Goal: Transaction & Acquisition: Purchase product/service

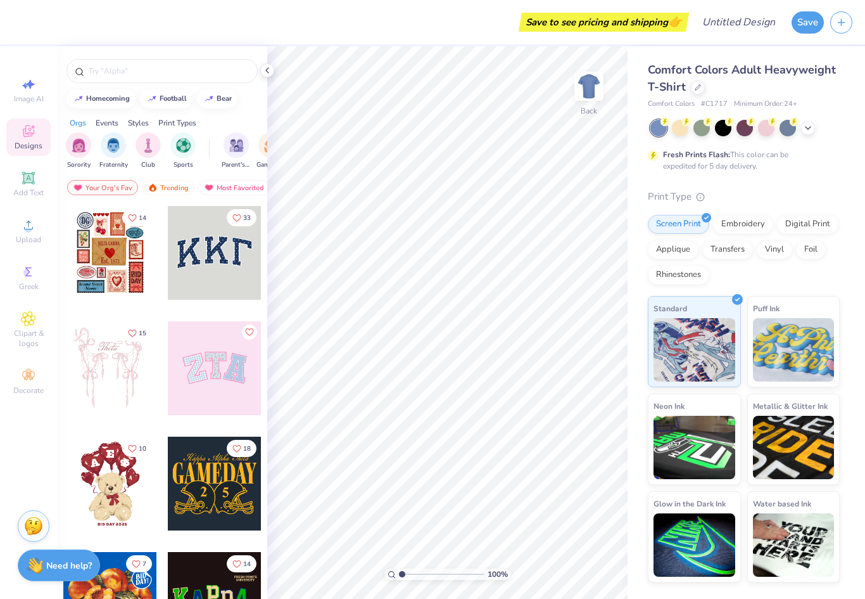
click at [265, 70] on icon at bounding box center [267, 70] width 10 height 10
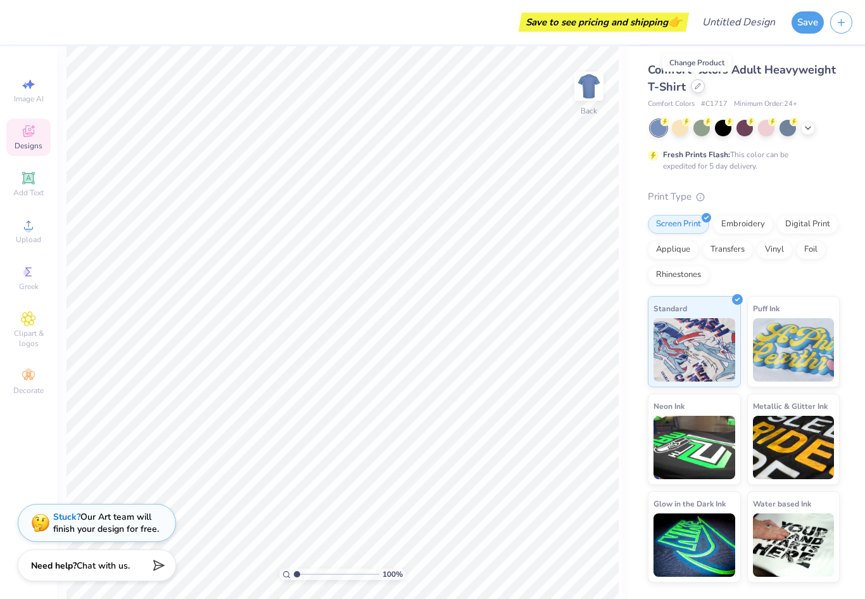
click at [698, 88] on icon at bounding box center [698, 86] width 6 height 6
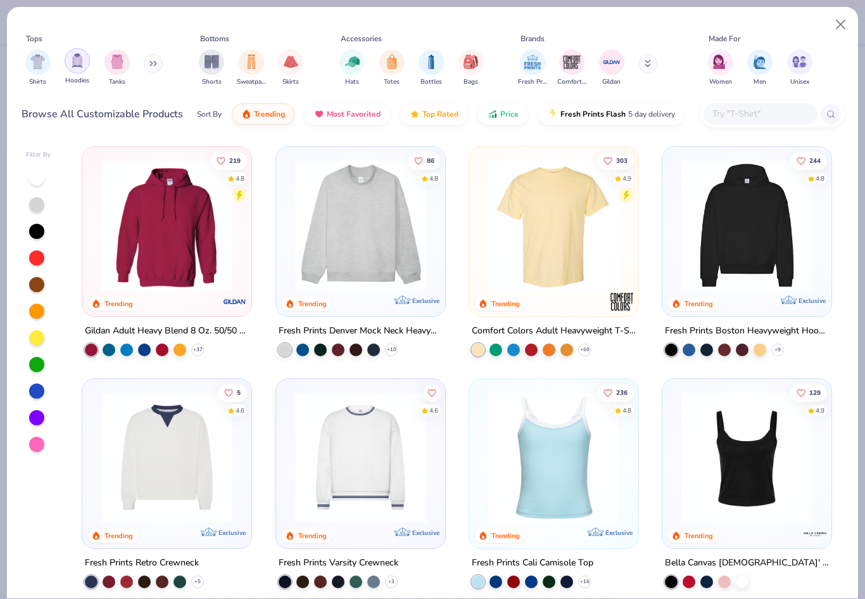
click at [72, 53] on img "filter for Hoodies" at bounding box center [77, 60] width 14 height 15
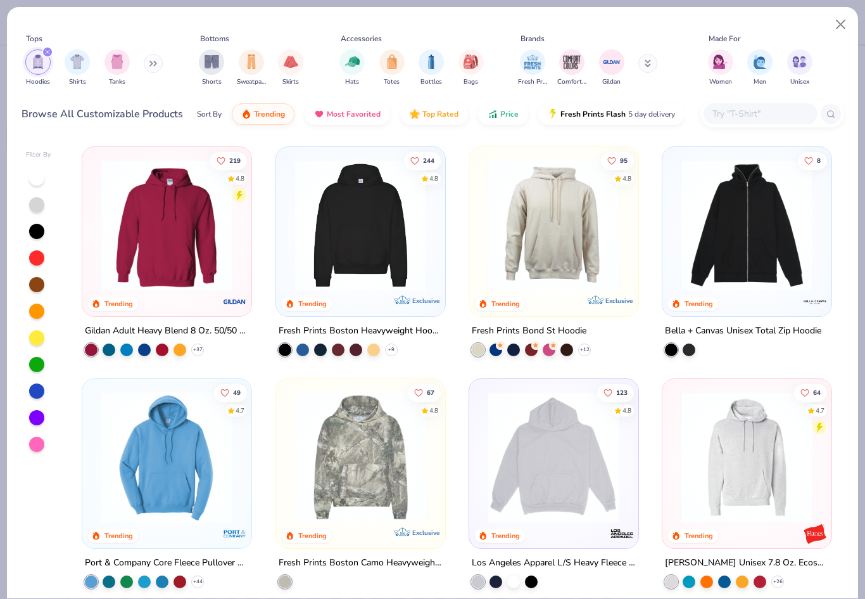
click at [563, 437] on img at bounding box center [554, 457] width 144 height 131
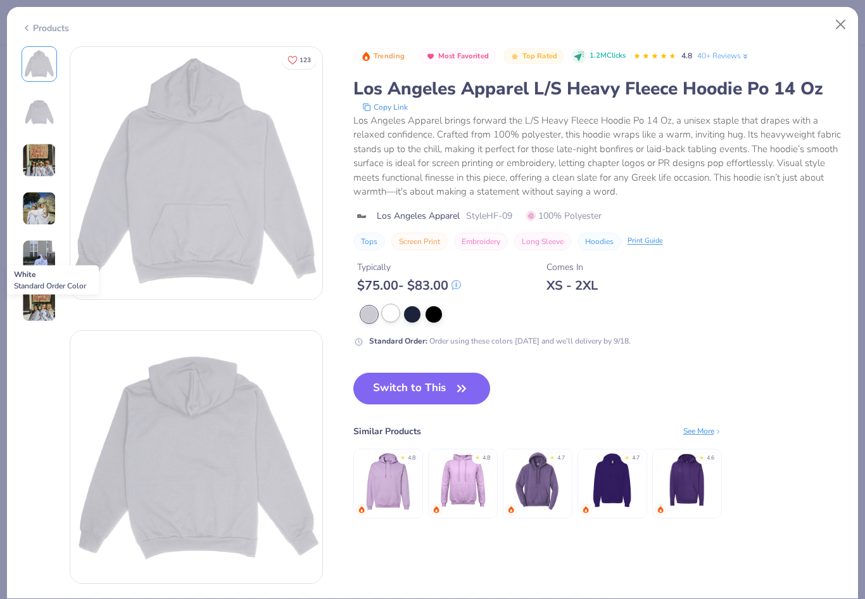
click at [390, 310] on div at bounding box center [391, 313] width 16 height 16
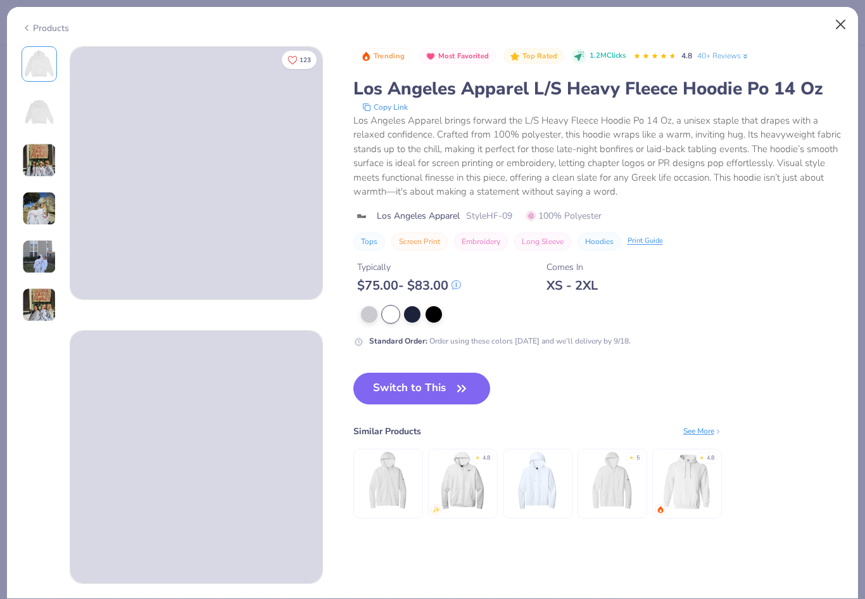
click at [845, 24] on button "Close" at bounding box center [841, 25] width 24 height 24
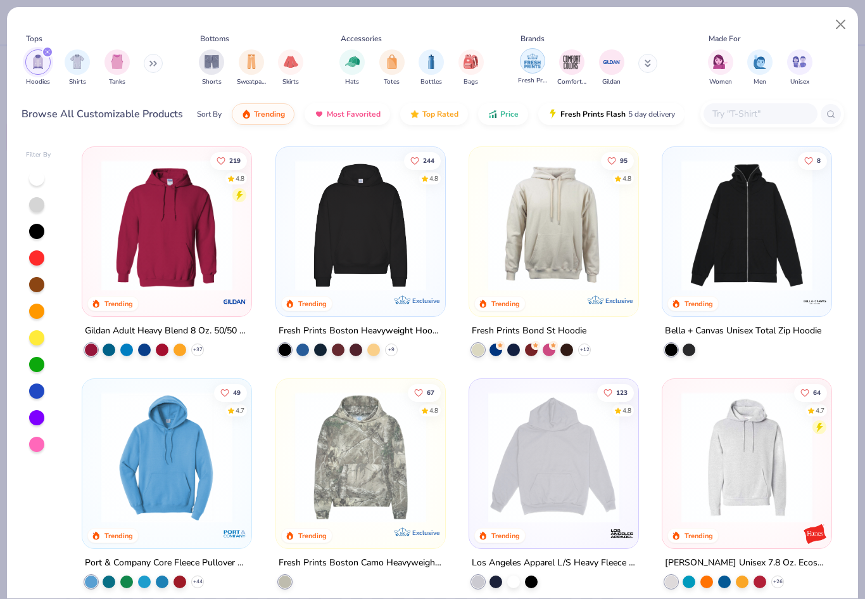
click at [572, 56] on img "filter for Comfort Colors" at bounding box center [572, 62] width 19 height 19
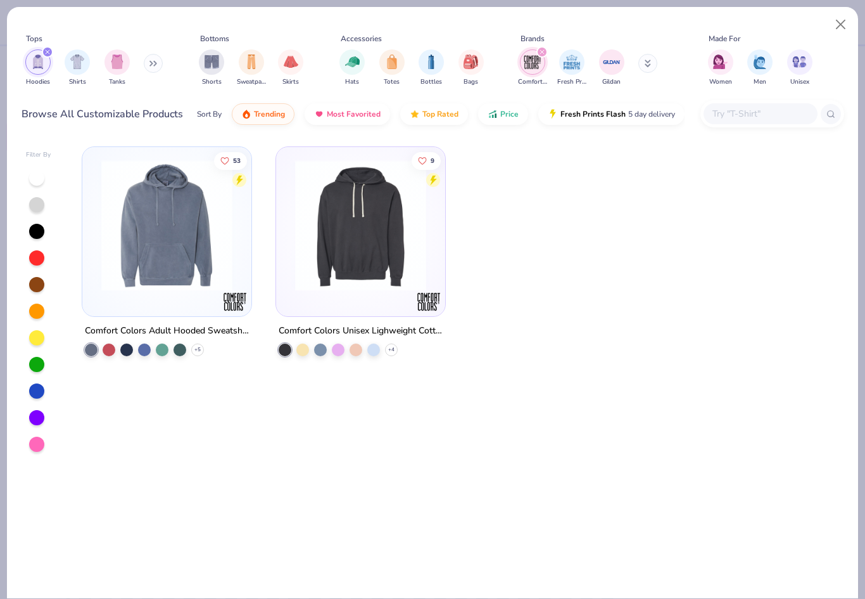
click at [71, 56] on img "filter for Shirts" at bounding box center [77, 61] width 15 height 15
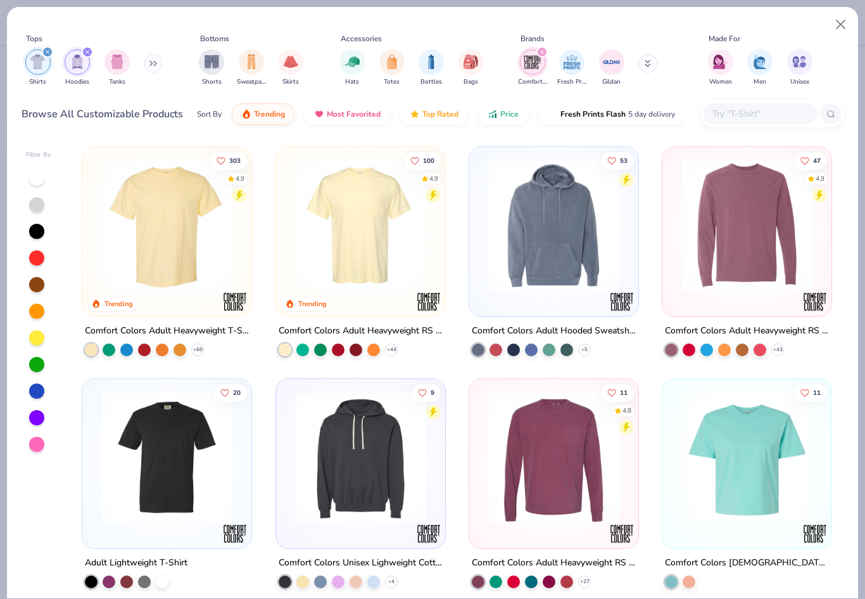
click at [87, 50] on icon "filter for Hoodies" at bounding box center [88, 52] width 4 height 4
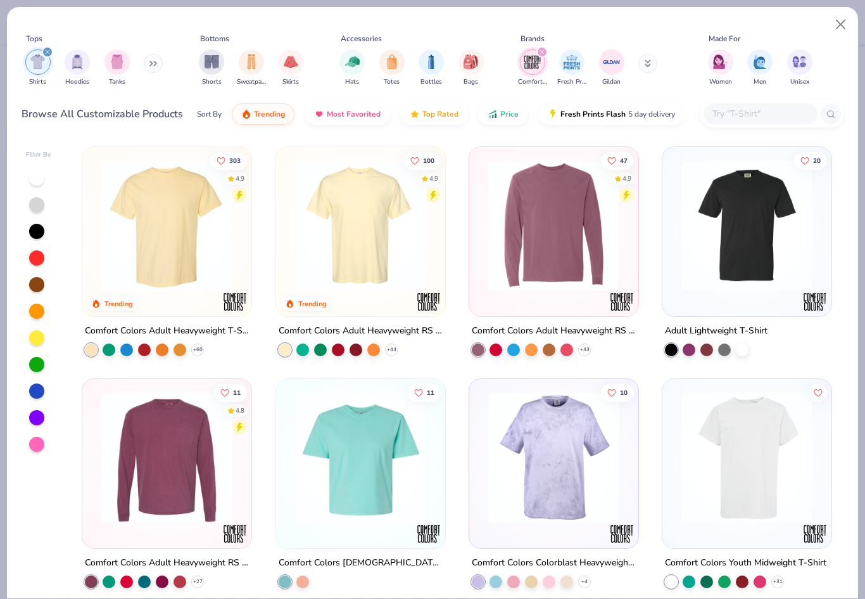
click at [43, 46] on div "filter for Shirts" at bounding box center [47, 51] width 11 height 11
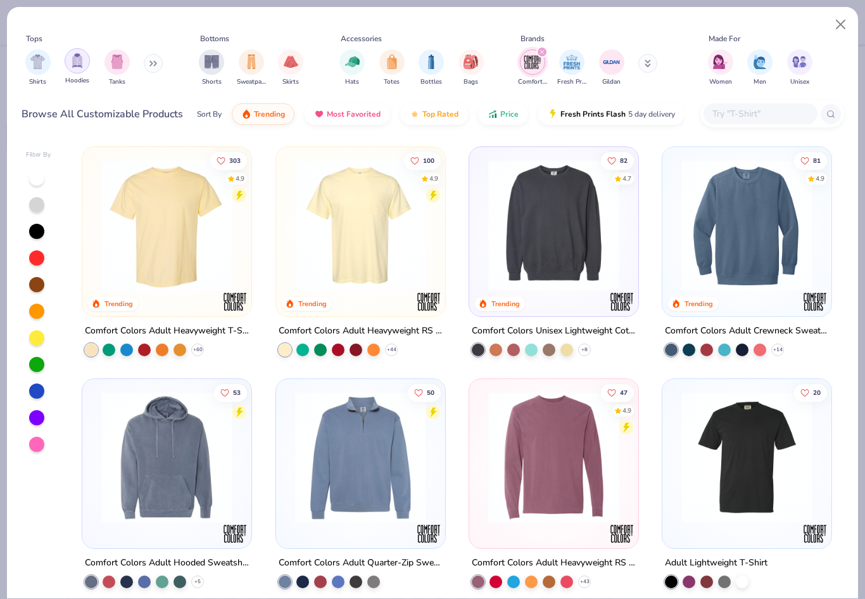
click at [76, 53] on img "filter for Hoodies" at bounding box center [77, 60] width 14 height 15
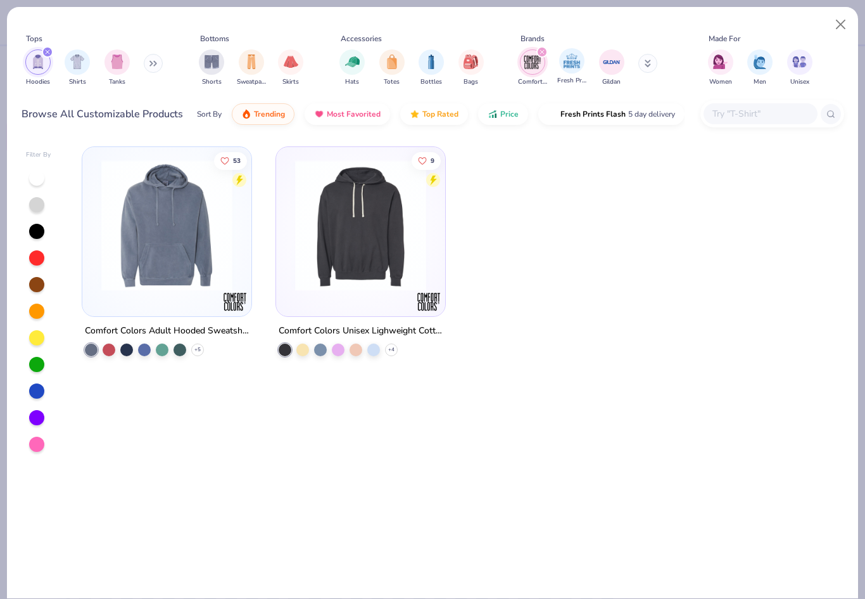
click at [542, 49] on icon "filter for Comfort Colors" at bounding box center [542, 51] width 5 height 5
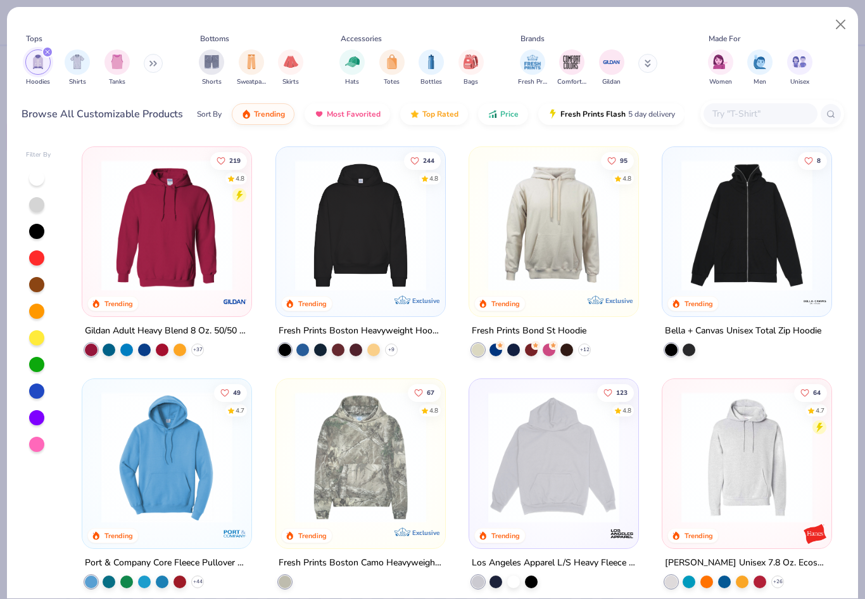
scroll to position [-1, 0]
click at [558, 465] on div "219 4.8 Trending Gildan Adult Heavy Blend 8 Oz. 50/50 Hooded Sweatshirt + 37 24…" at bounding box center [457, 377] width 774 height 475
click at [537, 421] on img at bounding box center [554, 457] width 144 height 131
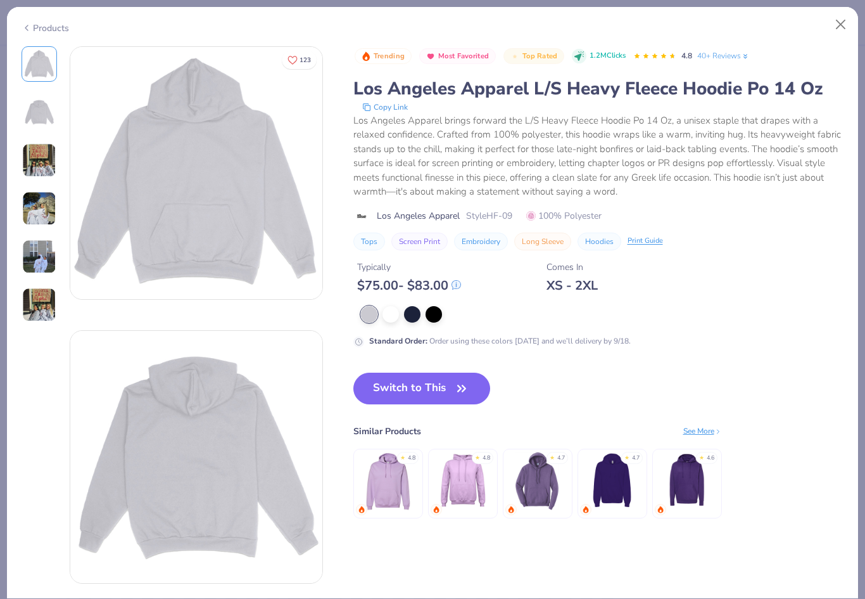
click at [416, 322] on div "Standard Order : Order using these colors today and we’ll delivery by 9/18." at bounding box center [599, 326] width 491 height 41
click at [415, 313] on div at bounding box center [412, 313] width 16 height 16
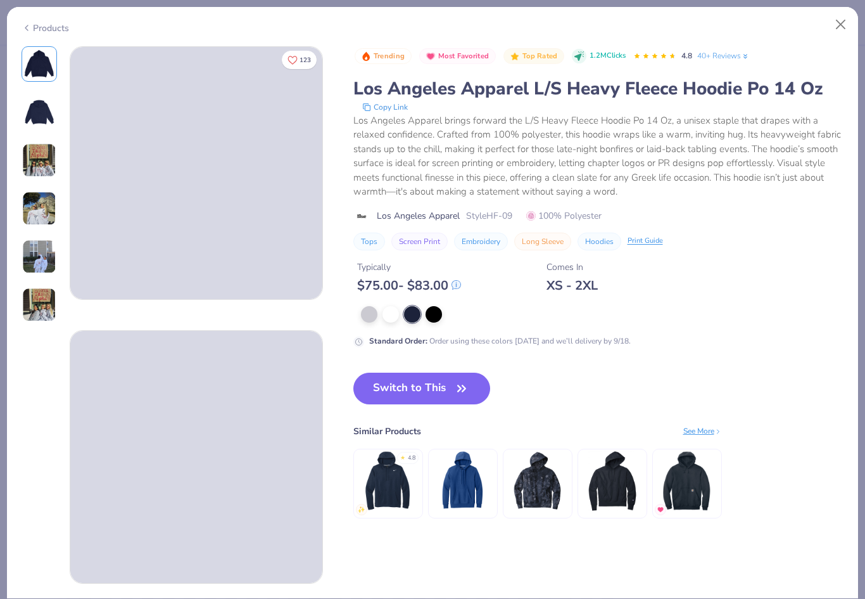
click at [38, 107] on img at bounding box center [39, 112] width 30 height 30
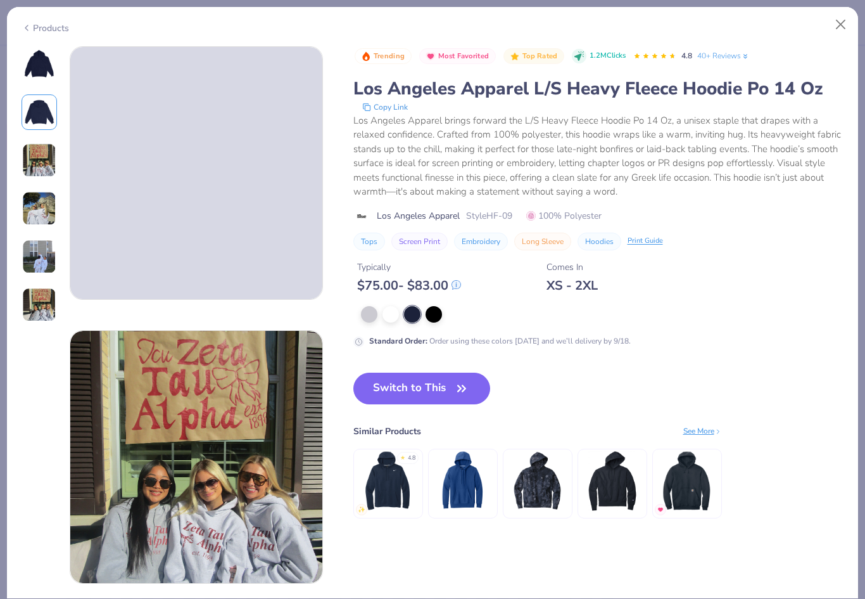
click at [39, 155] on img at bounding box center [39, 160] width 34 height 34
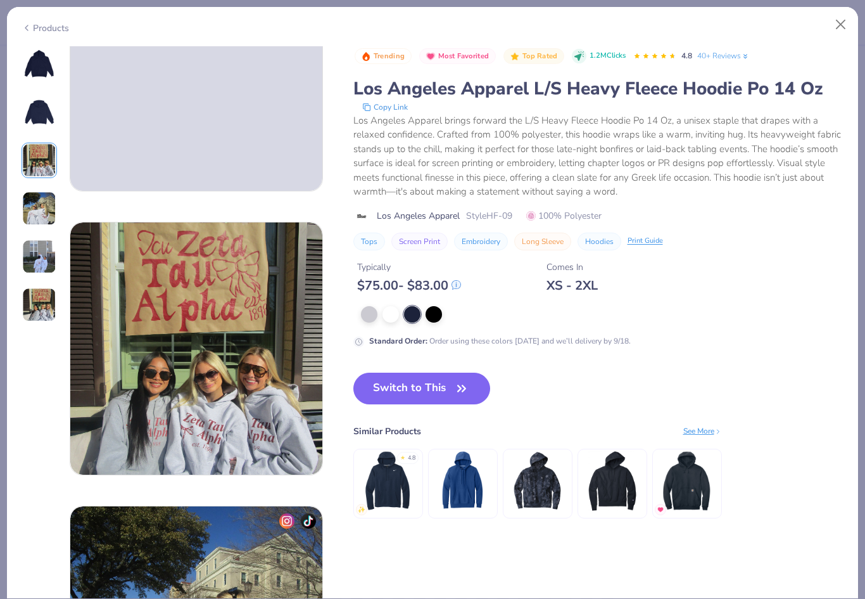
scroll to position [568, 0]
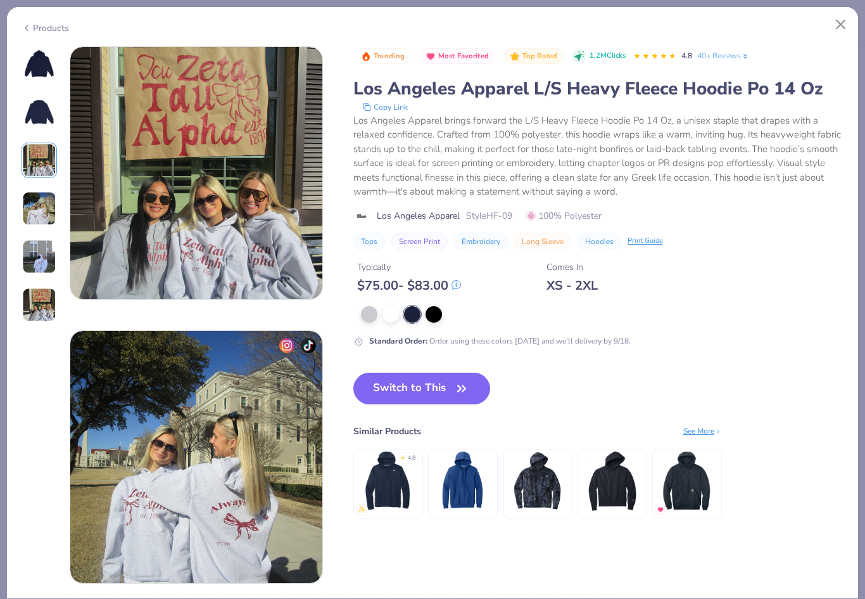
click at [34, 181] on div at bounding box center [39, 184] width 35 height 276
click at [45, 262] on img at bounding box center [39, 256] width 34 height 34
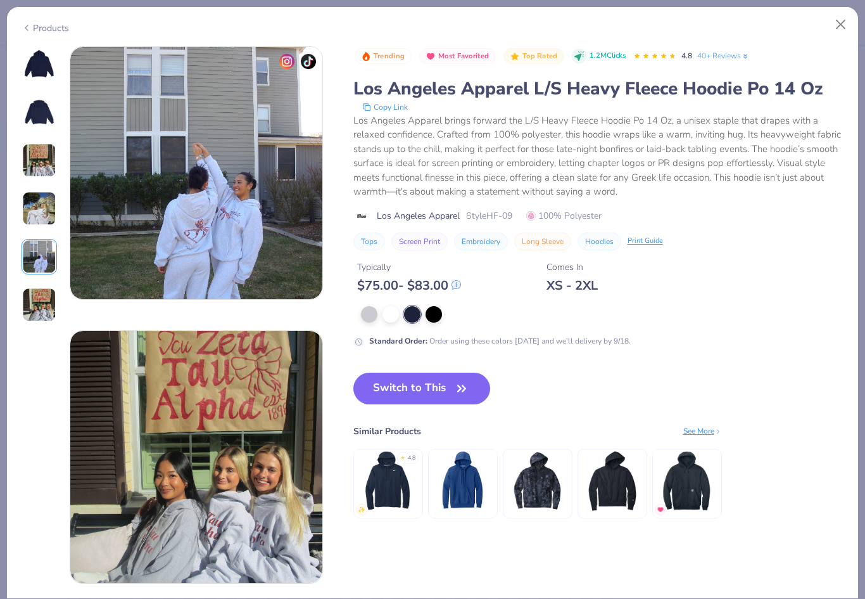
click at [39, 307] on img at bounding box center [39, 305] width 34 height 34
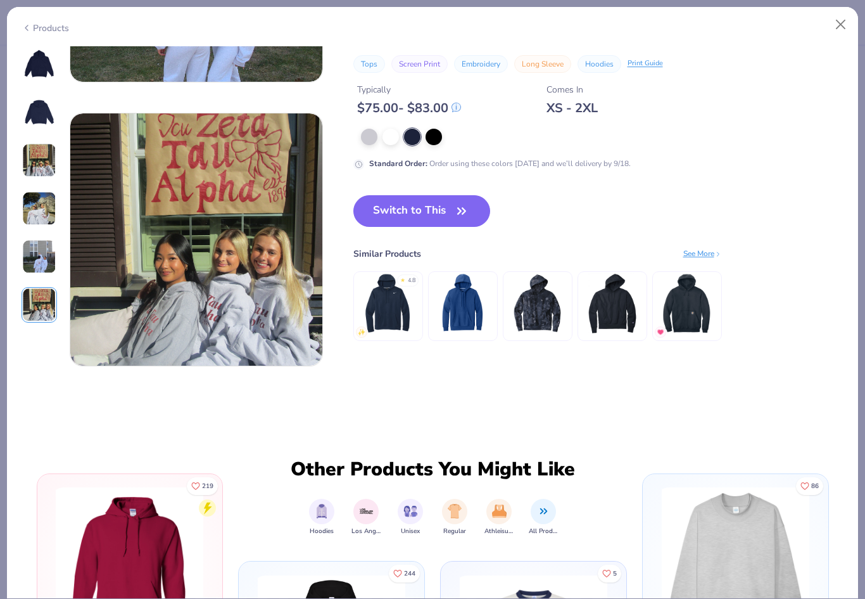
scroll to position [1419, 0]
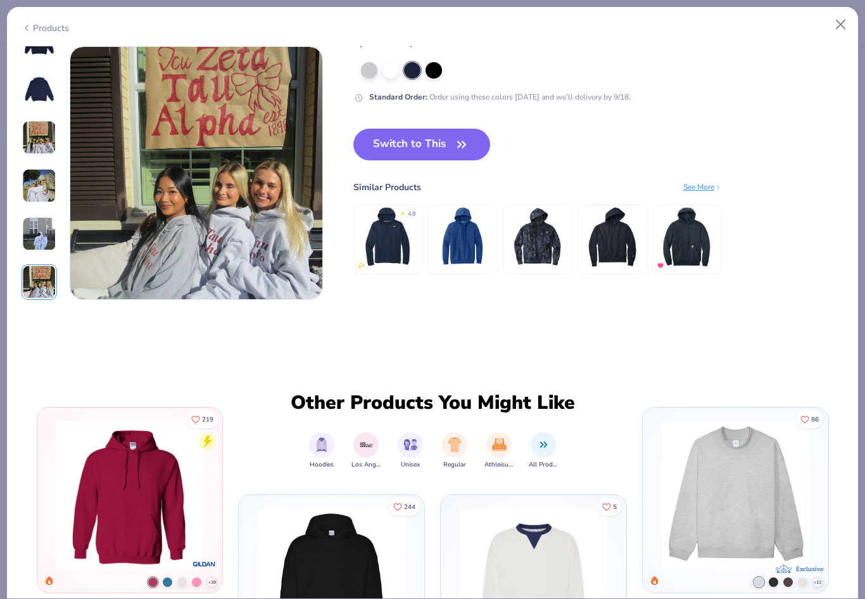
click at [55, 226] on img at bounding box center [39, 234] width 34 height 34
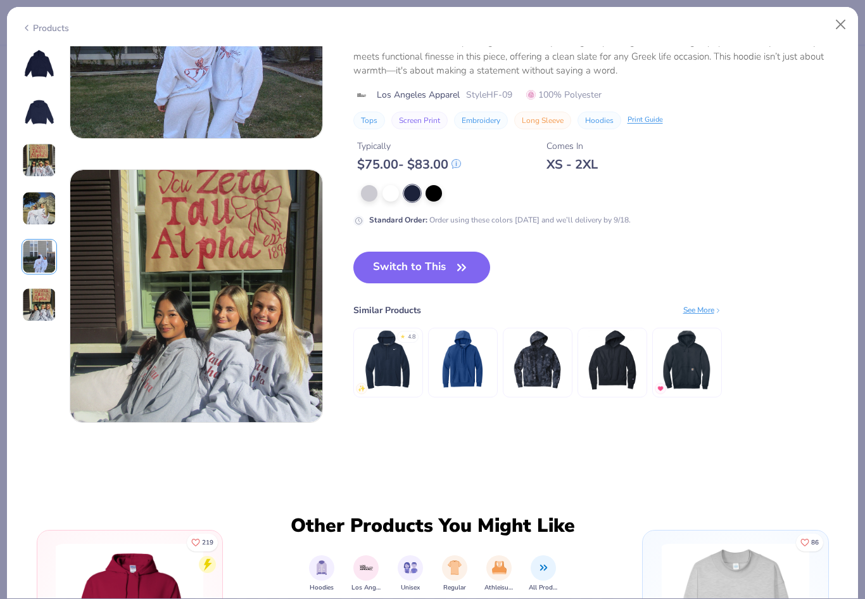
scroll to position [1135, 0]
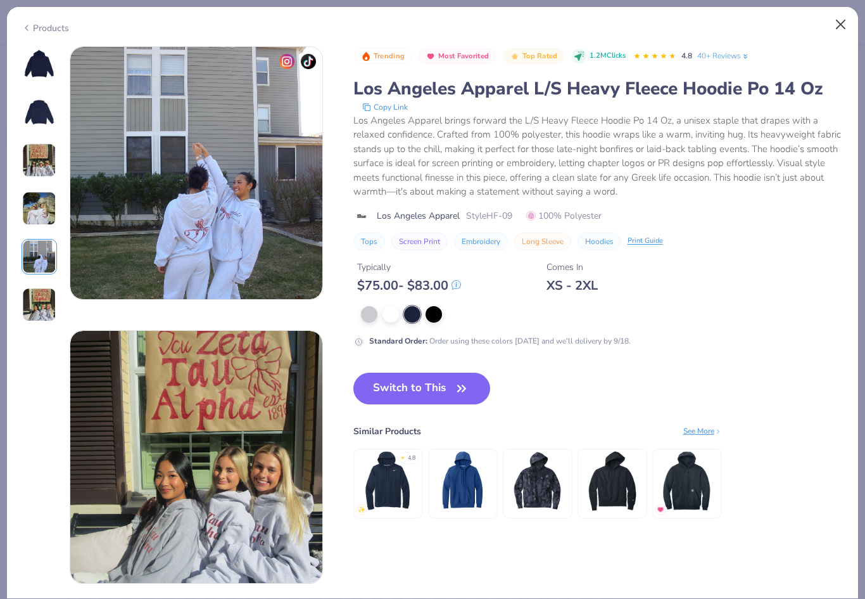
click at [840, 23] on button "Close" at bounding box center [841, 25] width 24 height 24
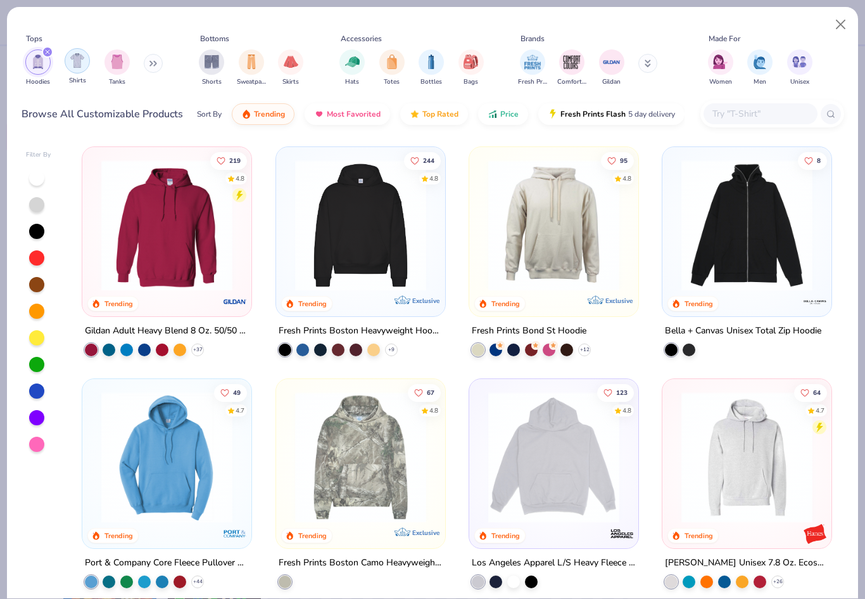
click at [106, 51] on div "filter for Tanks" at bounding box center [117, 61] width 25 height 25
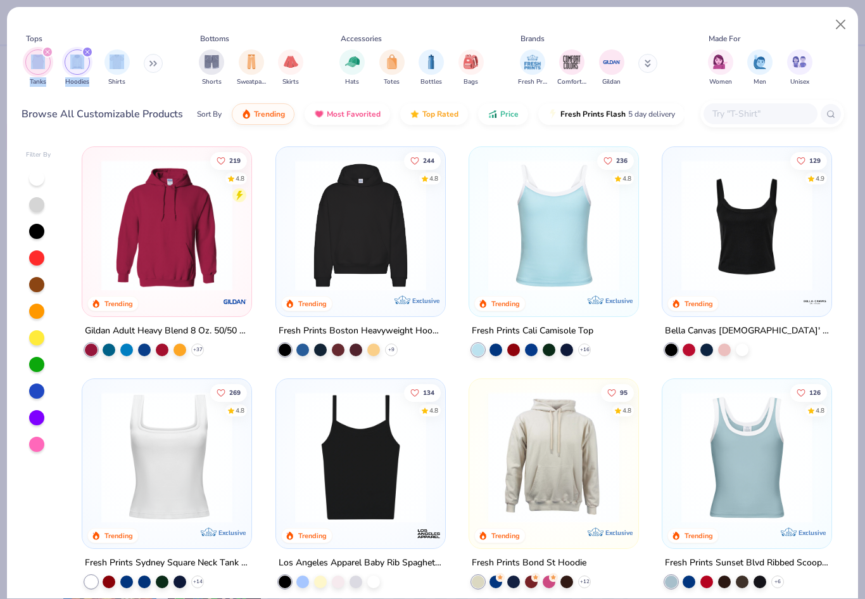
drag, startPoint x: 48, startPoint y: 39, endPoint x: 112, endPoint y: 35, distance: 64.7
click at [112, 44] on div "Tanks Hoodies Shirts" at bounding box center [95, 67] width 146 height 47
click at [88, 46] on div "filter for Hoodies" at bounding box center [87, 51] width 11 height 11
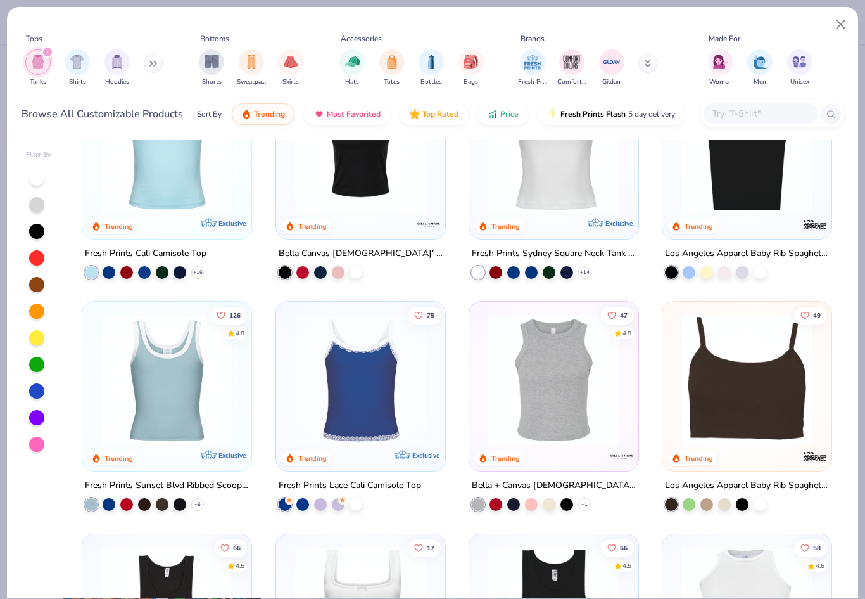
scroll to position [79, 0]
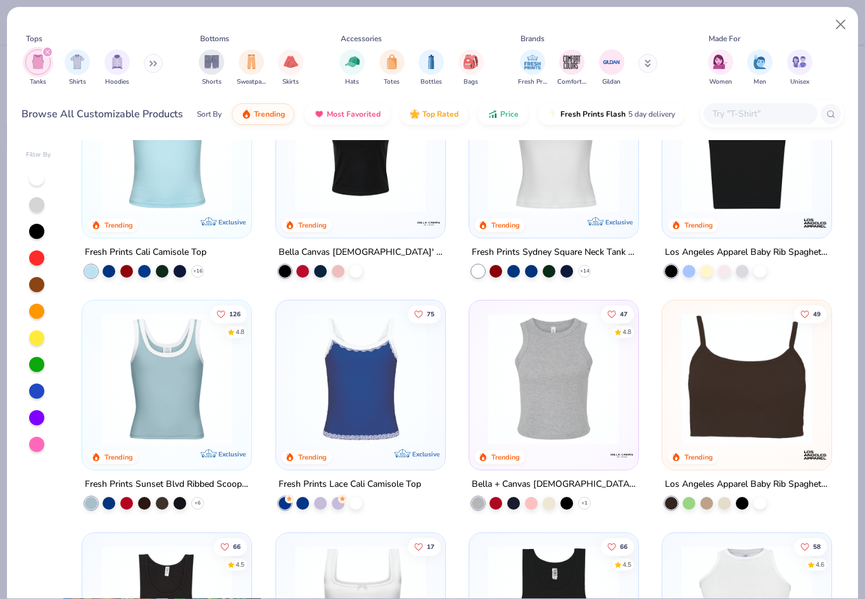
click at [521, 338] on img at bounding box center [554, 378] width 144 height 131
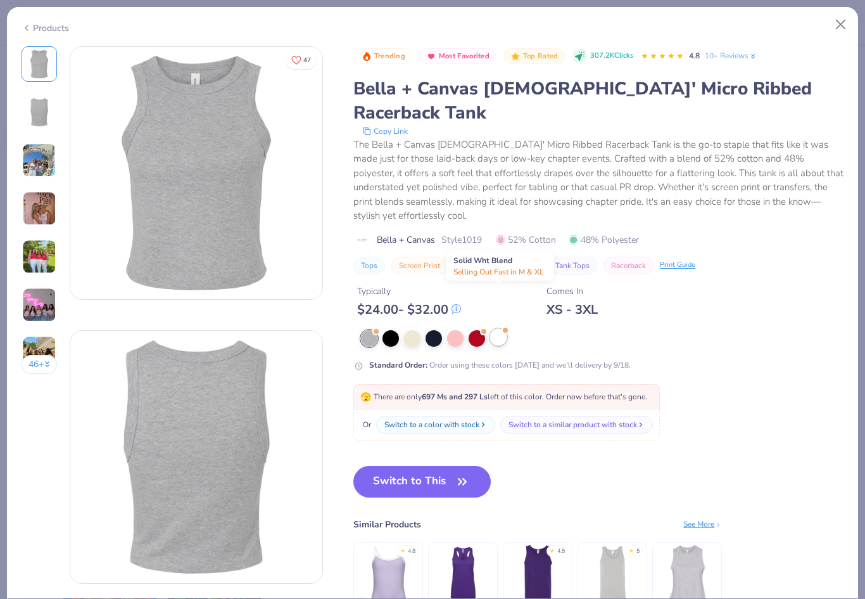
click at [495, 329] on div at bounding box center [498, 337] width 16 height 16
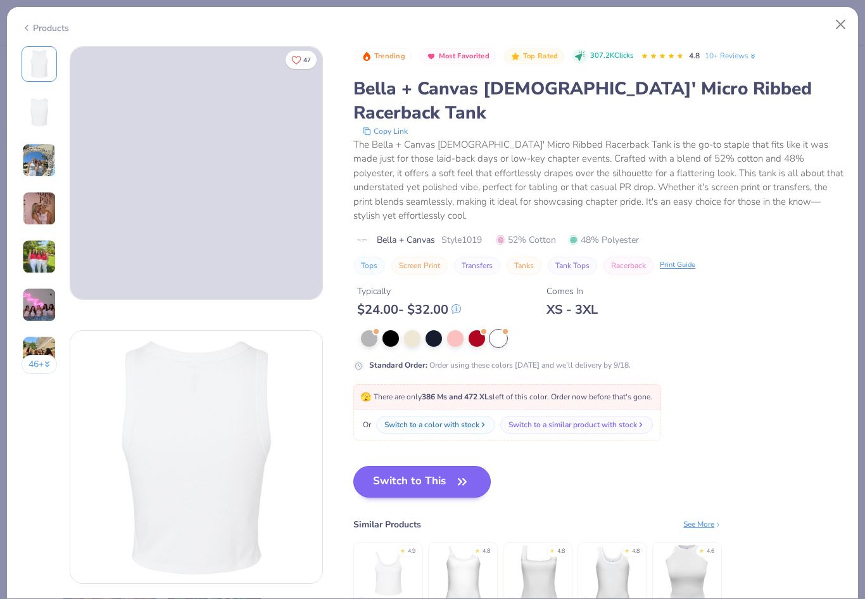
click at [422, 466] on button "Switch to This" at bounding box center [422, 482] width 137 height 32
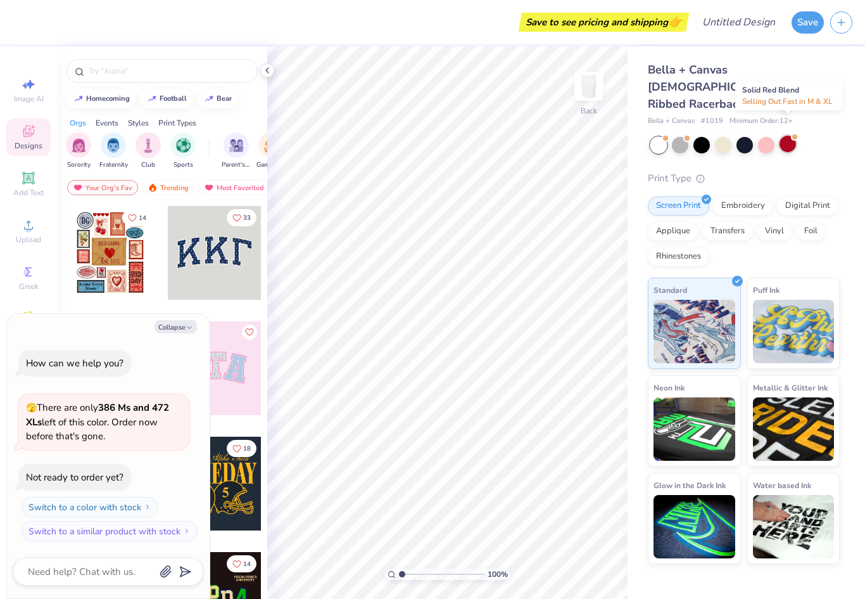
click at [789, 136] on div at bounding box center [788, 144] width 16 height 16
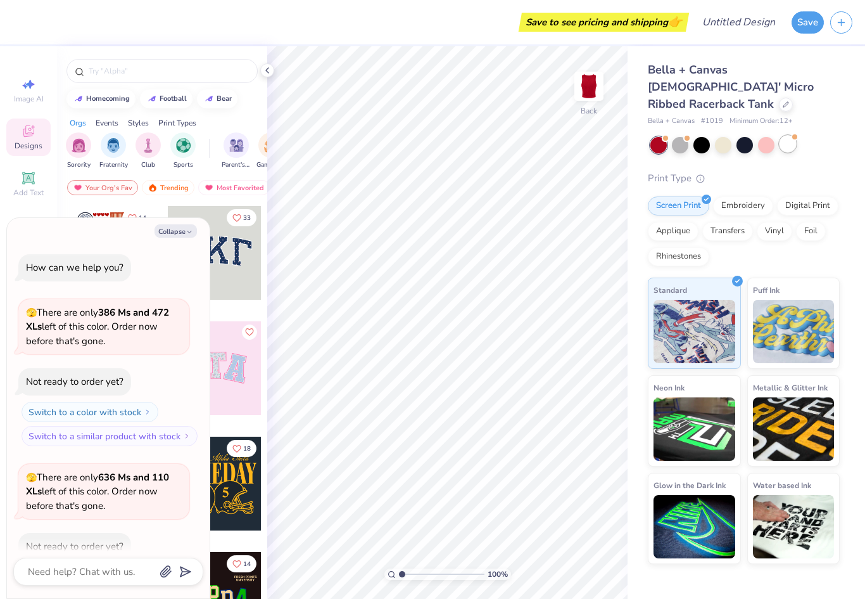
scroll to position [67, 0]
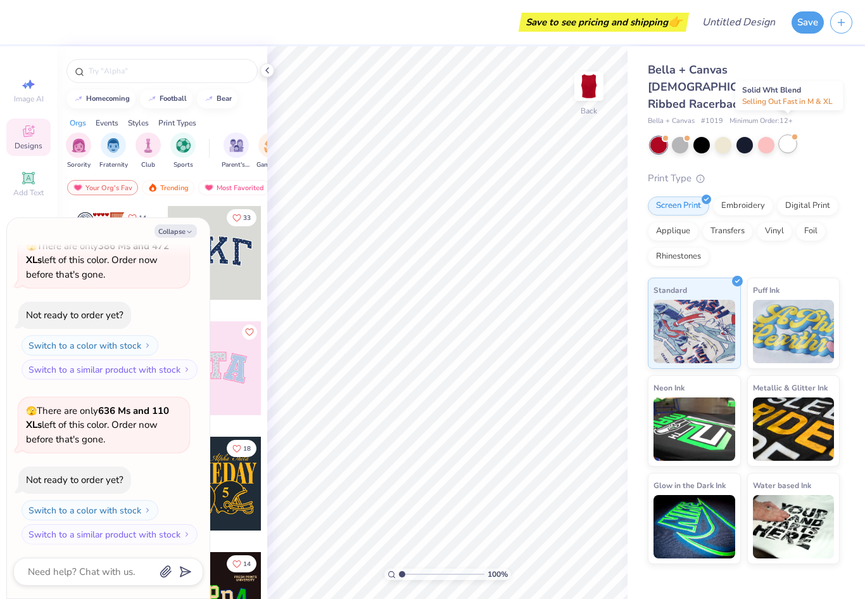
click at [789, 136] on div at bounding box center [788, 144] width 16 height 16
click at [189, 231] on icon "button" at bounding box center [190, 232] width 8 height 8
type textarea "x"
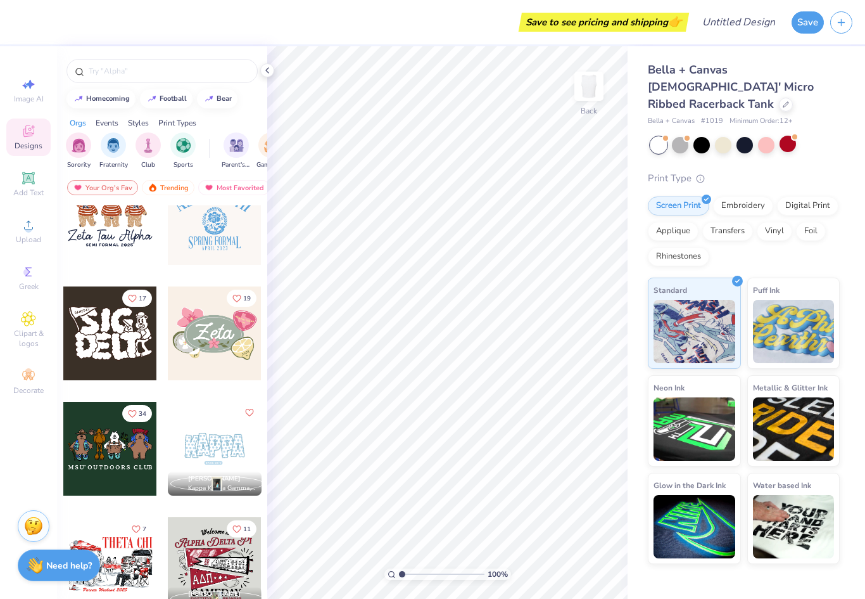
scroll to position [641, 0]
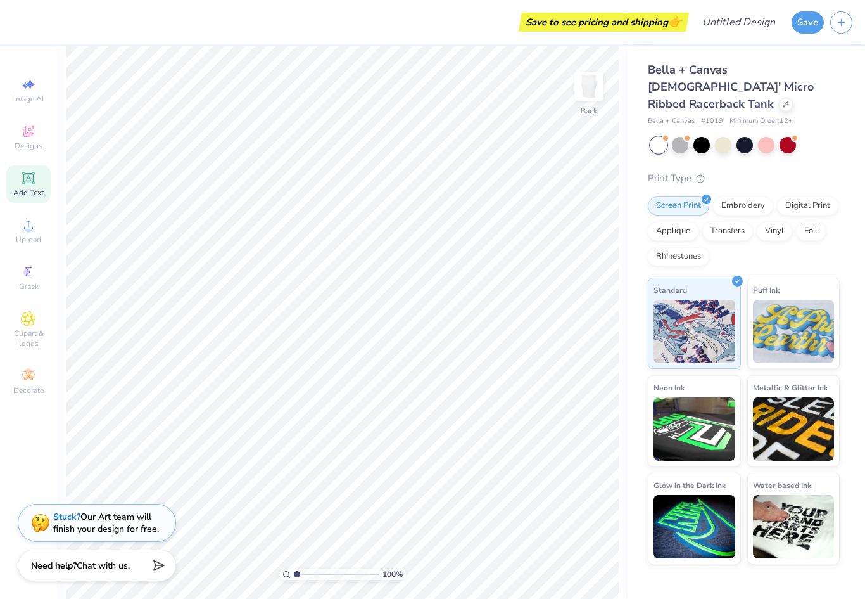
click at [24, 179] on icon at bounding box center [28, 178] width 12 height 12
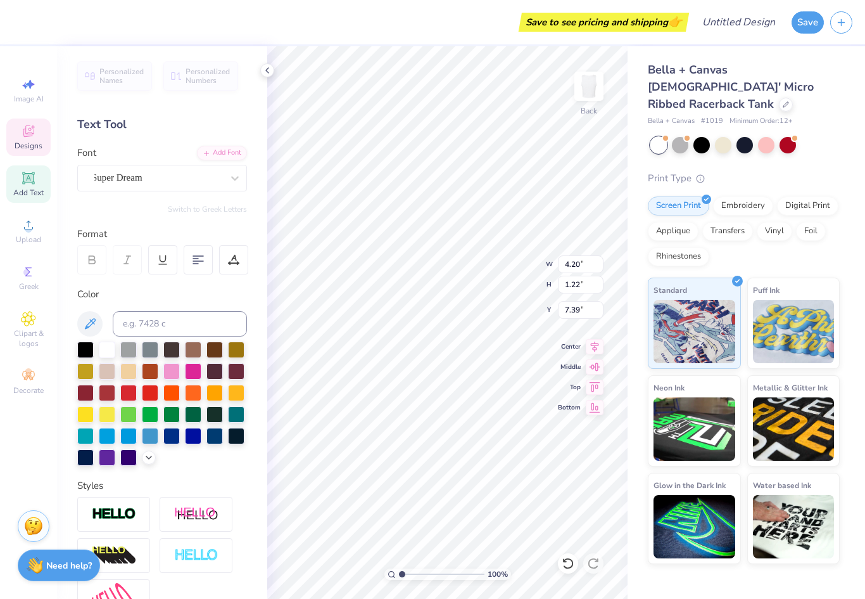
click at [23, 134] on icon at bounding box center [28, 130] width 11 height 11
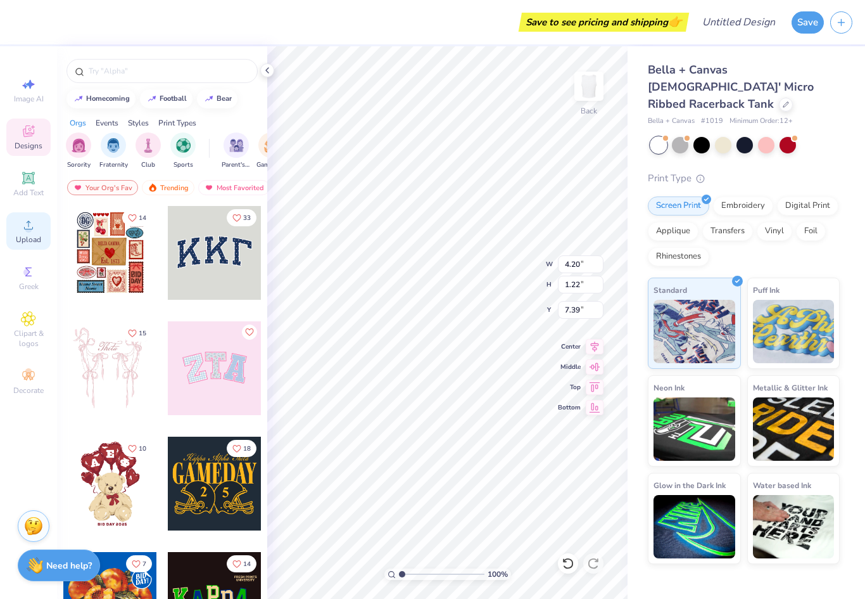
click at [29, 229] on icon at bounding box center [28, 224] width 9 height 9
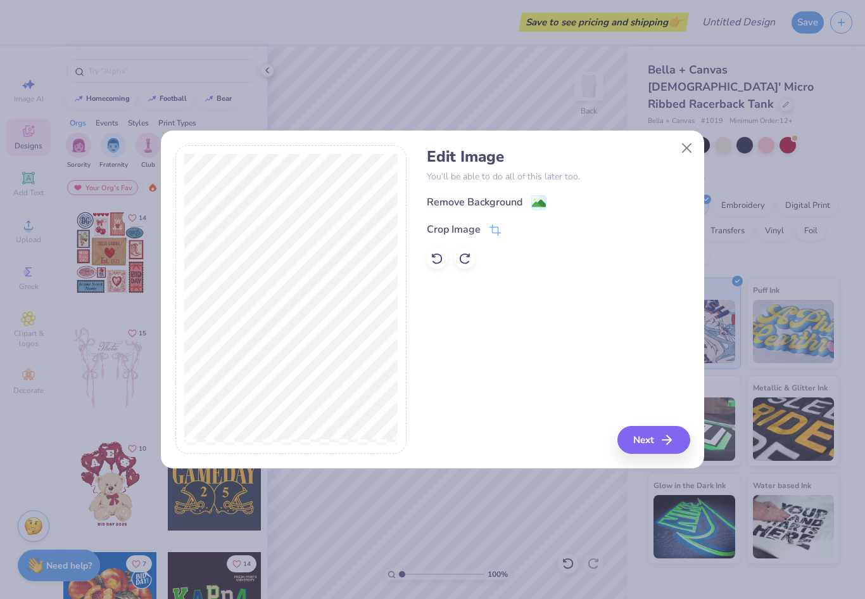
click at [514, 204] on div "Remove Background" at bounding box center [475, 201] width 96 height 15
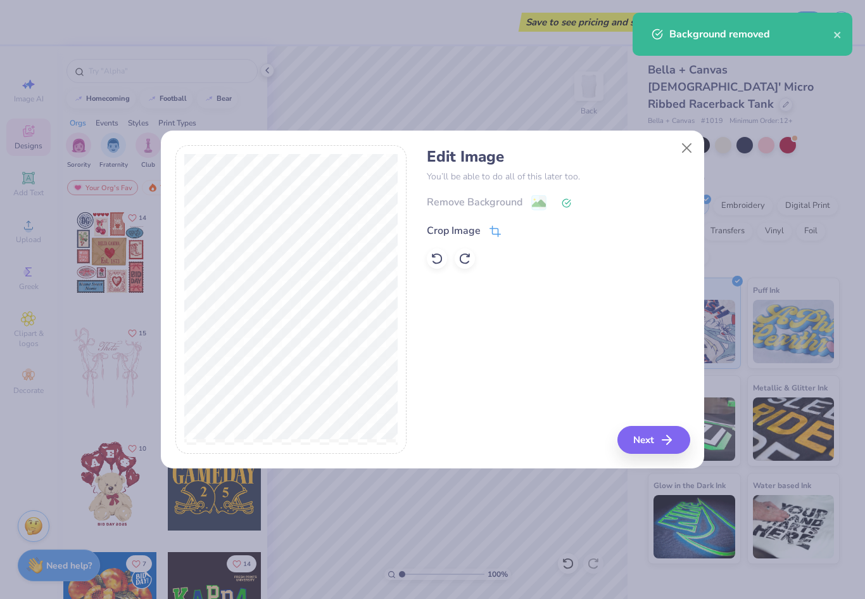
click at [474, 231] on div "Crop Image" at bounding box center [454, 230] width 54 height 15
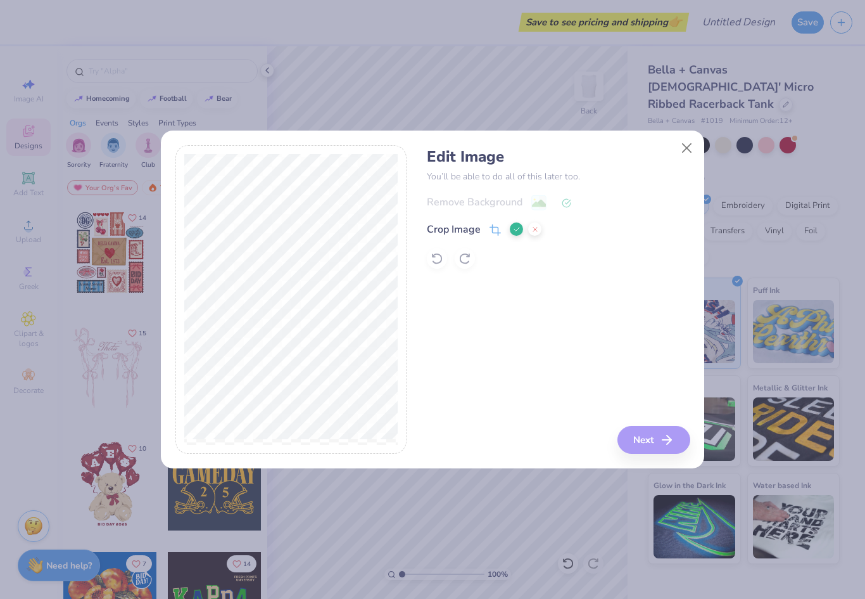
click at [609, 405] on div "Edit Image You’ll be able to do all of this later too. Remove Background Crop I…" at bounding box center [558, 299] width 263 height 309
click at [552, 405] on div "Edit Image You’ll be able to do all of this later too. Remove Background Crop I…" at bounding box center [558, 299] width 263 height 309
click at [516, 231] on polyline at bounding box center [516, 229] width 5 height 4
click at [634, 437] on button "Next" at bounding box center [656, 440] width 73 height 28
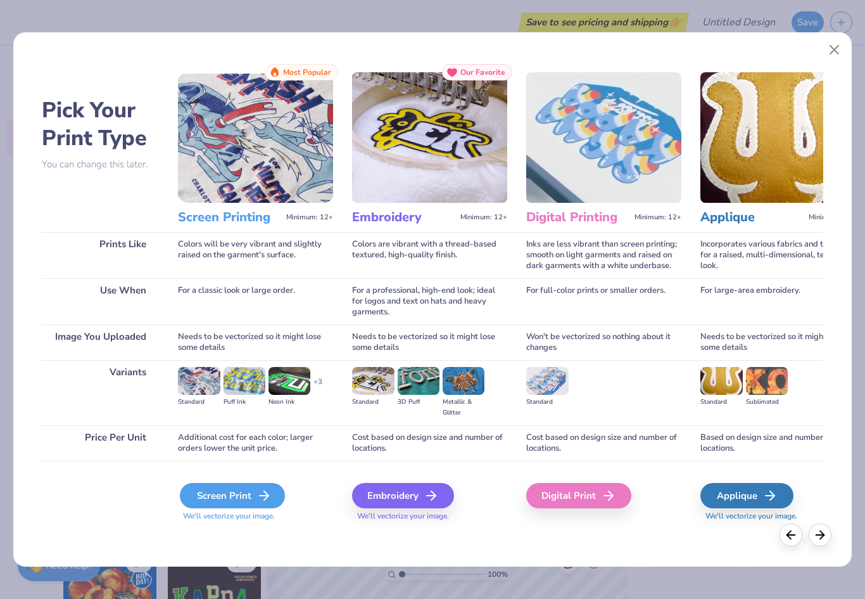
click at [219, 497] on div "Screen Print" at bounding box center [232, 495] width 105 height 25
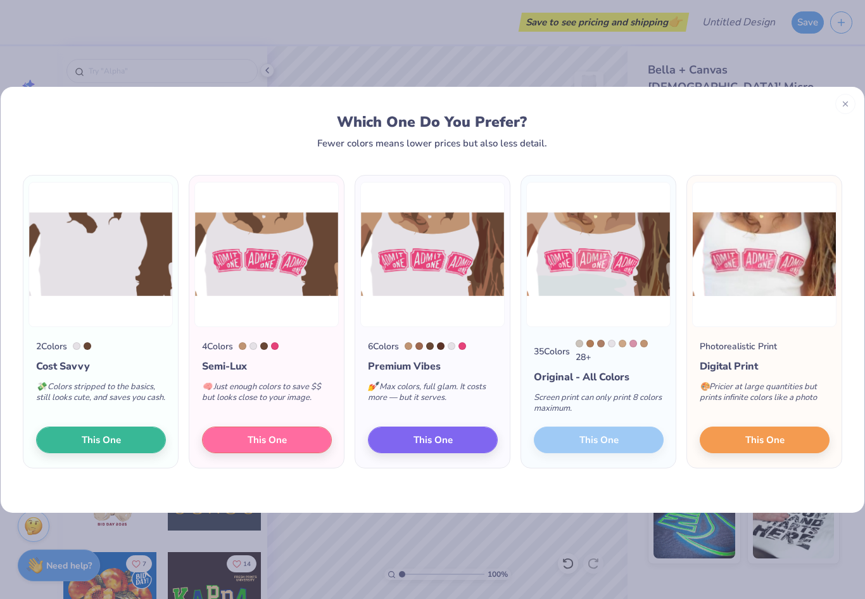
click at [846, 106] on div at bounding box center [846, 104] width 20 height 20
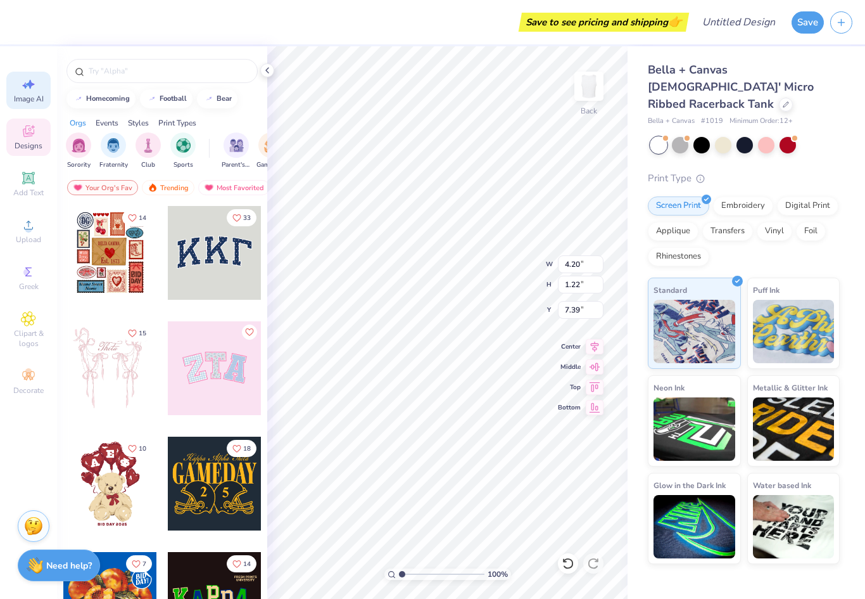
click at [30, 89] on icon at bounding box center [30, 85] width 9 height 10
select select "4"
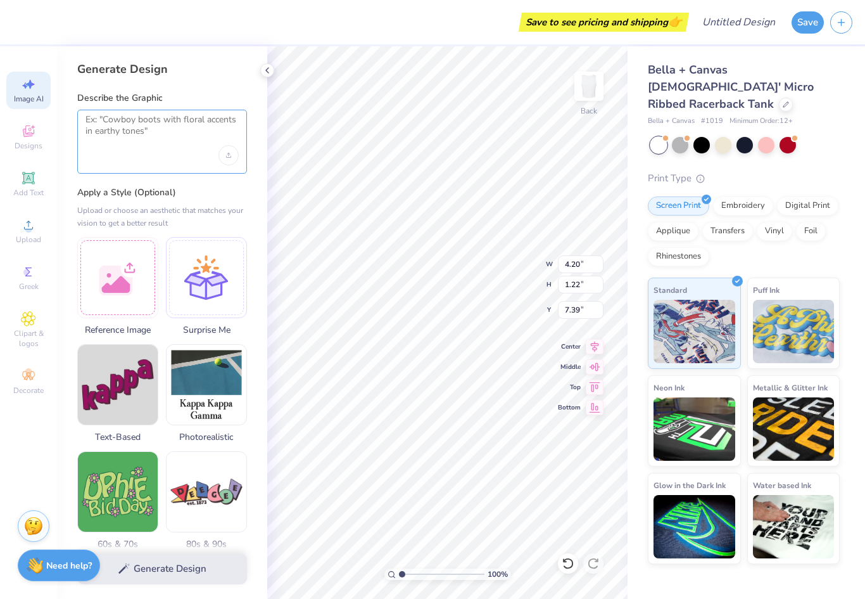
click at [131, 130] on textarea at bounding box center [162, 130] width 153 height 32
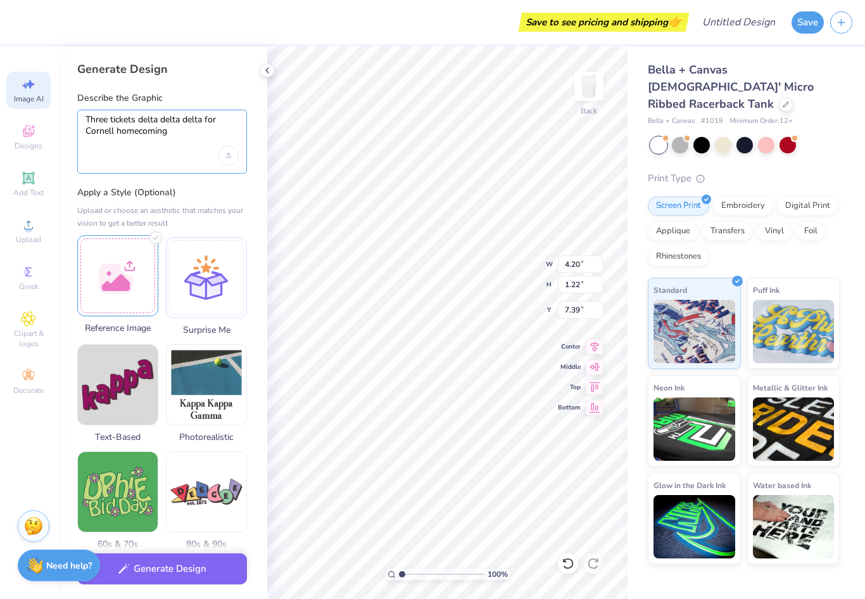
type textarea "Three tickets delta delta delta for Cornell homecoming"
click at [122, 286] on div at bounding box center [117, 275] width 81 height 81
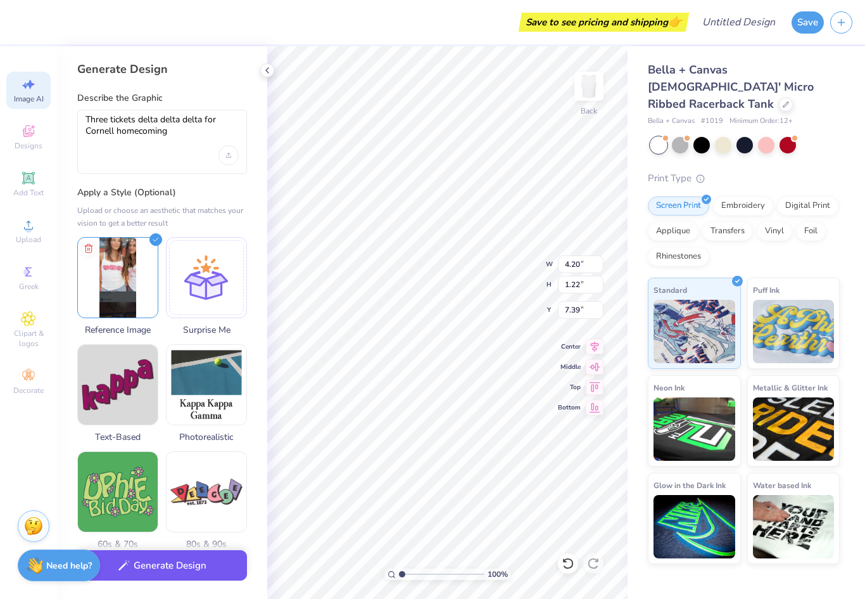
click at [201, 573] on button "Generate Design" at bounding box center [162, 565] width 170 height 31
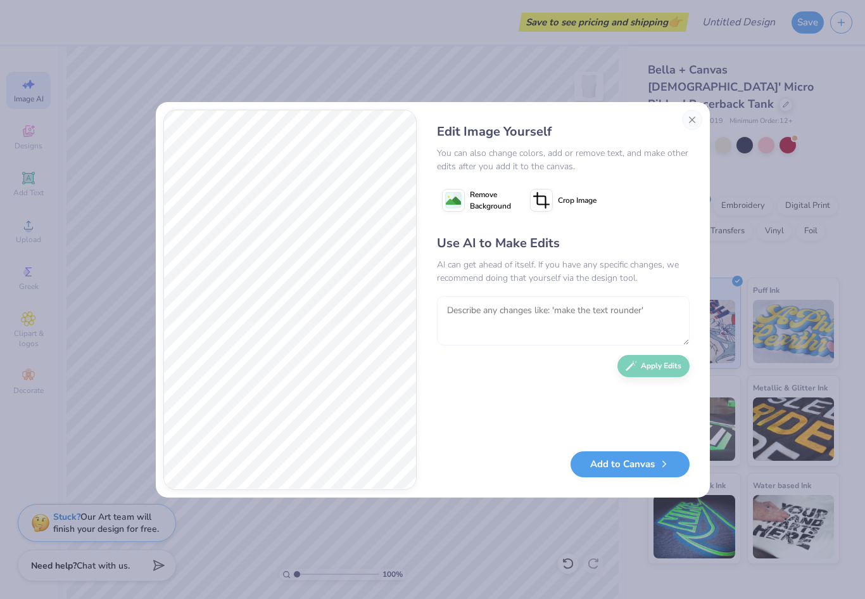
click at [575, 312] on textarea at bounding box center [563, 320] width 253 height 49
type textarea "Make it tridelta"
click at [663, 374] on div "Use AI to Make Edits AI can get ahead of itself. If you have any specific chang…" at bounding box center [563, 336] width 253 height 205
click at [641, 367] on button "Apply Edits" at bounding box center [654, 366] width 72 height 22
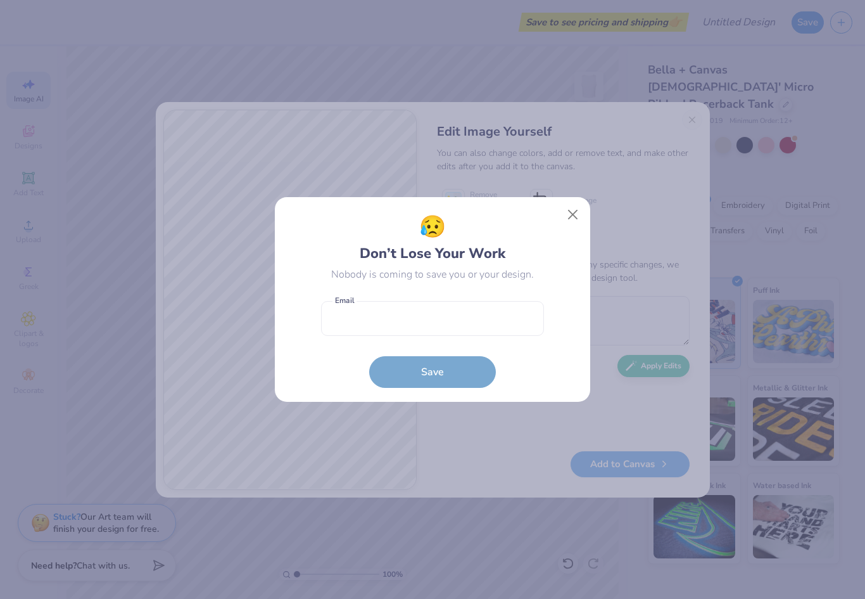
click at [577, 219] on button "Close" at bounding box center [573, 215] width 24 height 24
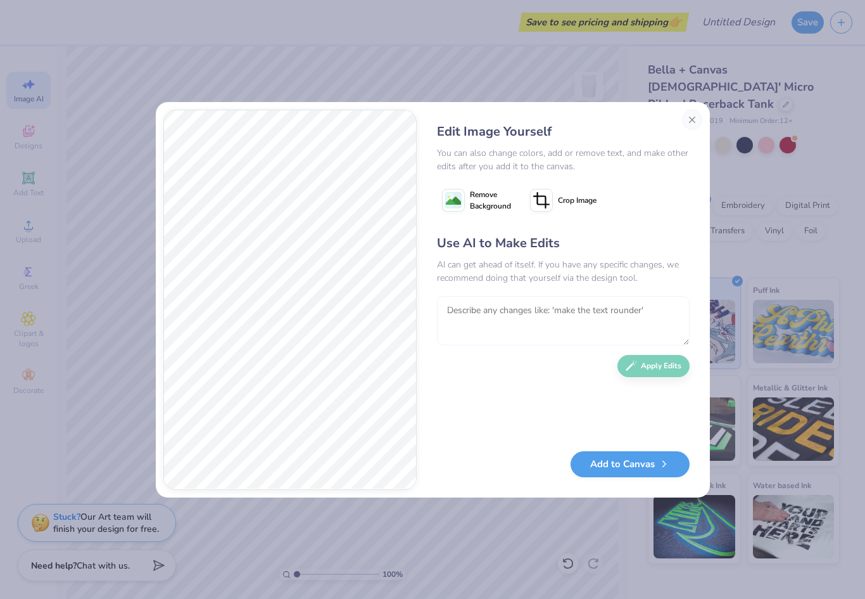
click at [604, 312] on textarea at bounding box center [563, 320] width 253 height 49
type textarea "Only one delta per ticket"
click at [637, 363] on button "Apply Edits" at bounding box center [654, 363] width 72 height 22
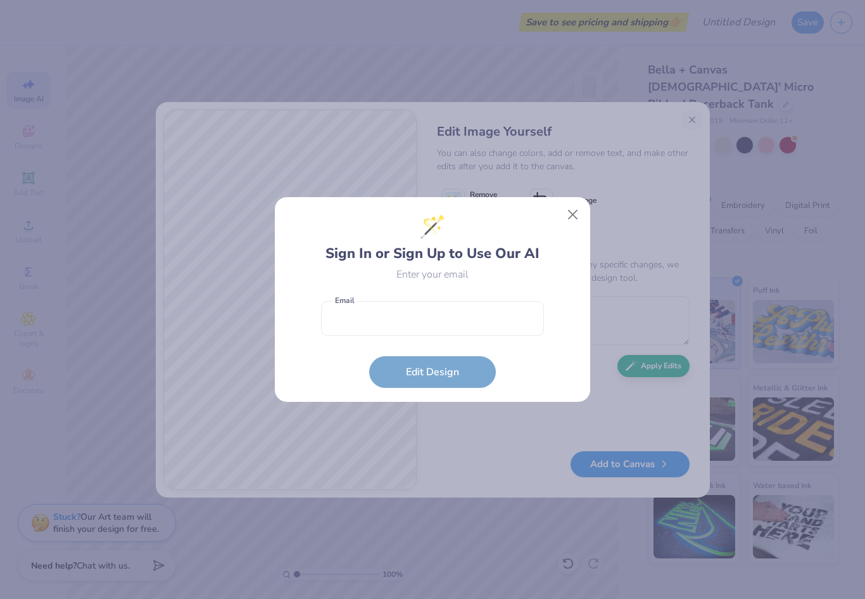
click at [573, 214] on button "Close" at bounding box center [573, 215] width 24 height 24
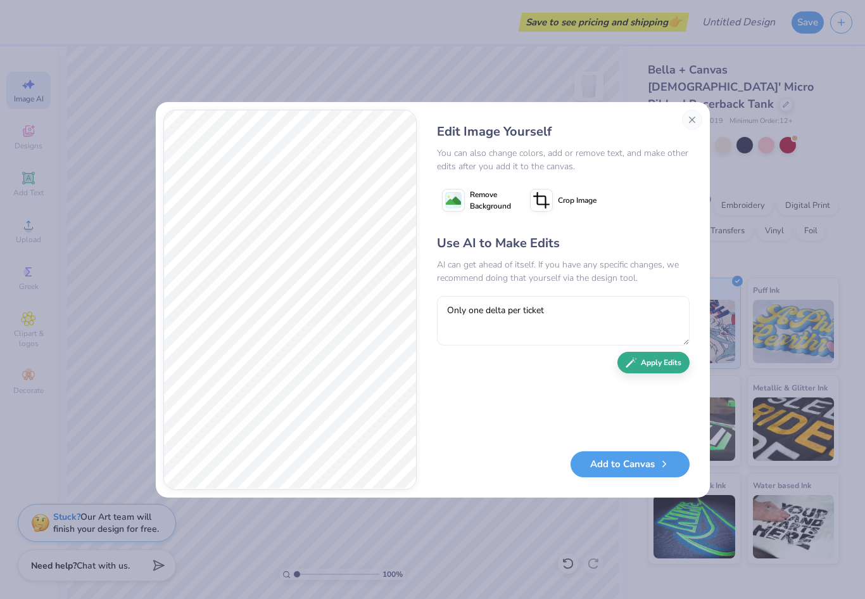
click at [634, 363] on icon "button" at bounding box center [631, 362] width 11 height 11
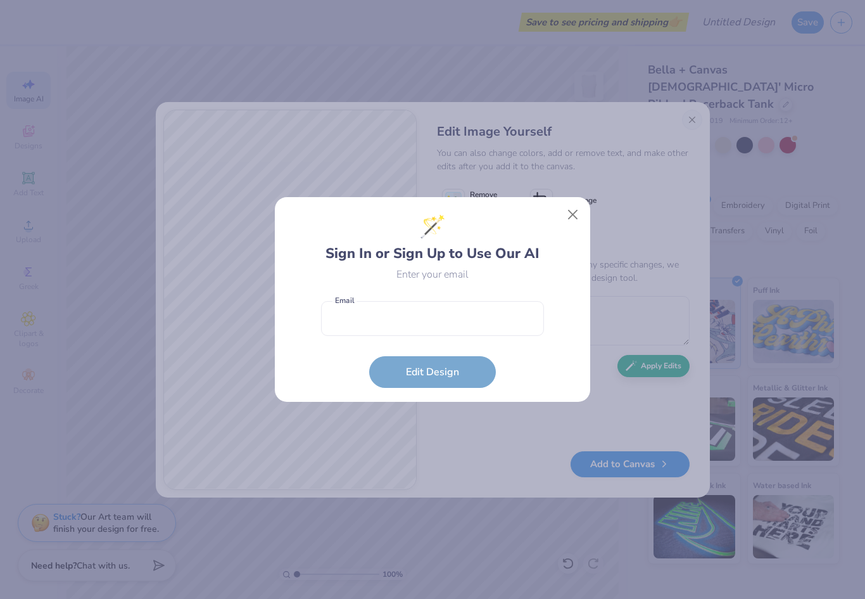
click at [577, 204] on button "Close" at bounding box center [573, 215] width 24 height 24
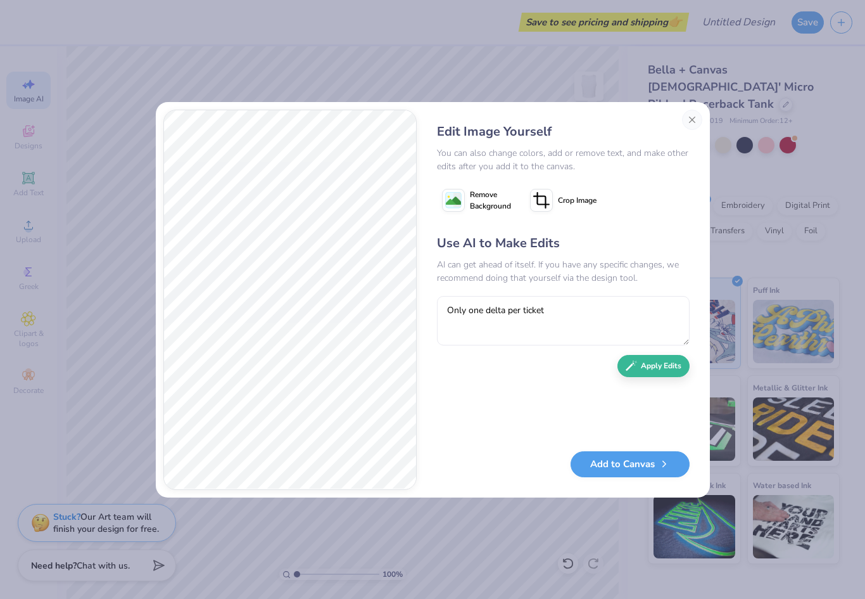
click at [696, 112] on button "Close" at bounding box center [692, 120] width 20 height 20
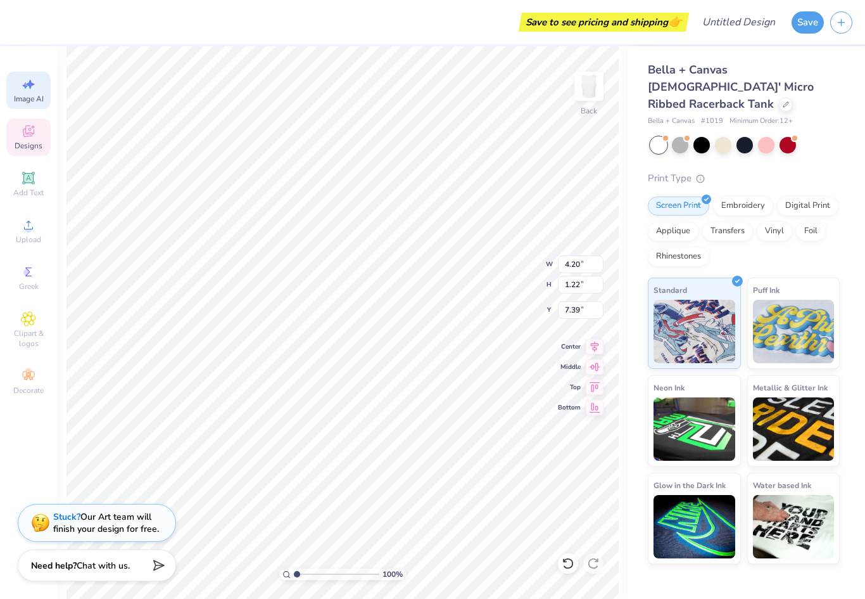
click at [30, 128] on icon at bounding box center [28, 131] width 15 height 15
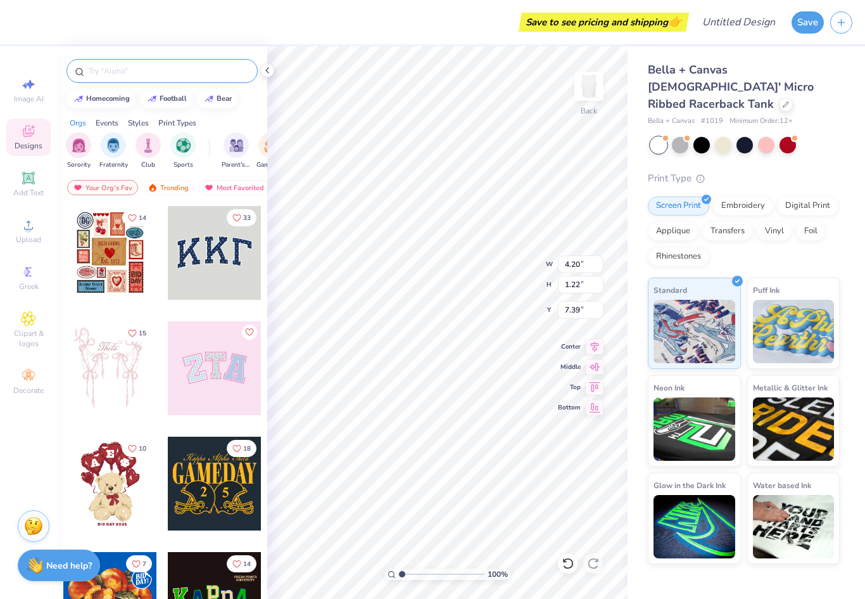
click at [127, 83] on div at bounding box center [162, 71] width 191 height 24
click at [122, 73] on input "text" at bounding box center [168, 71] width 162 height 13
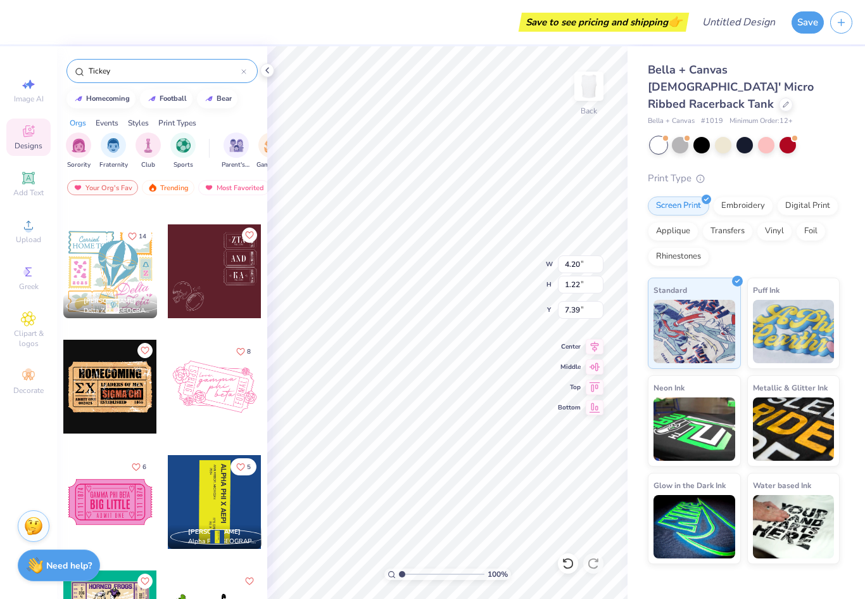
scroll to position [393, 0]
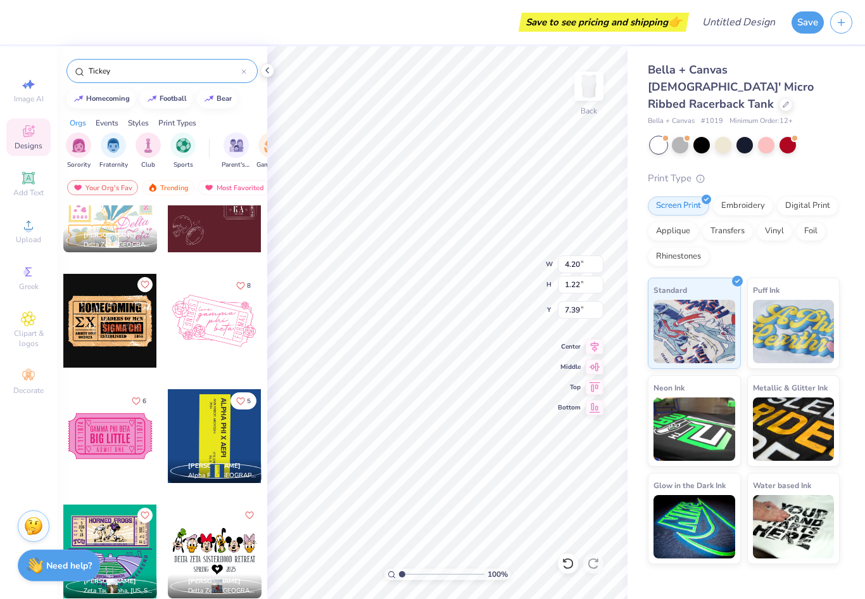
type input "Tickey"
click at [167, 321] on div at bounding box center [120, 321] width 94 height 94
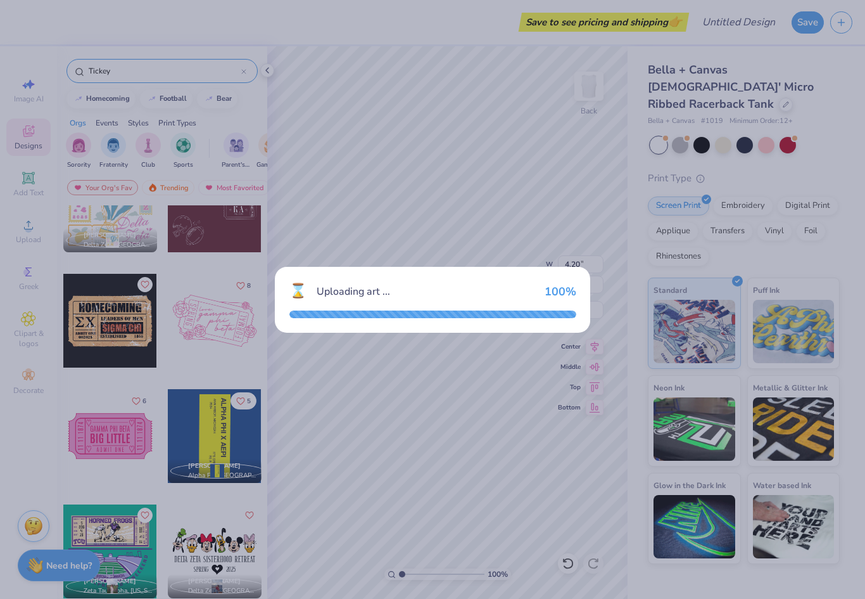
type input "8.97"
type input "5.56"
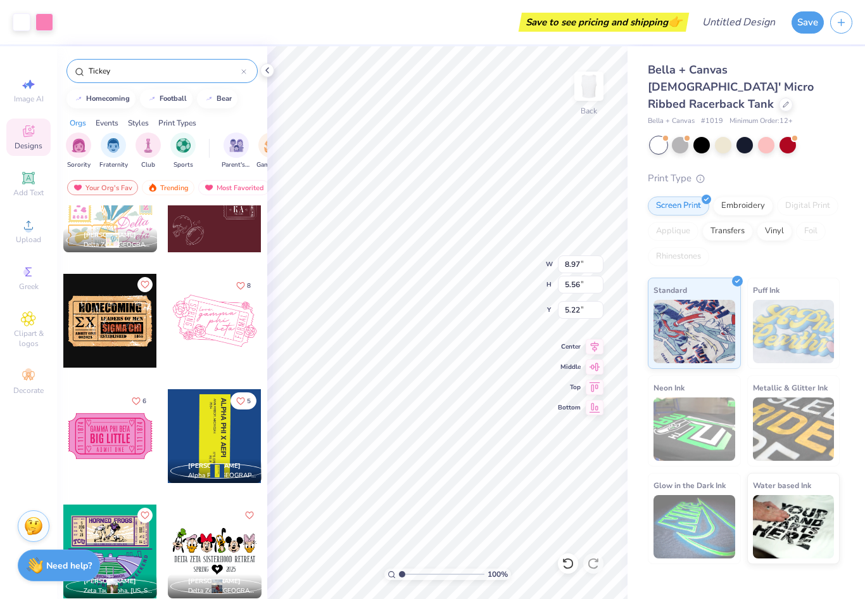
type input "2.24"
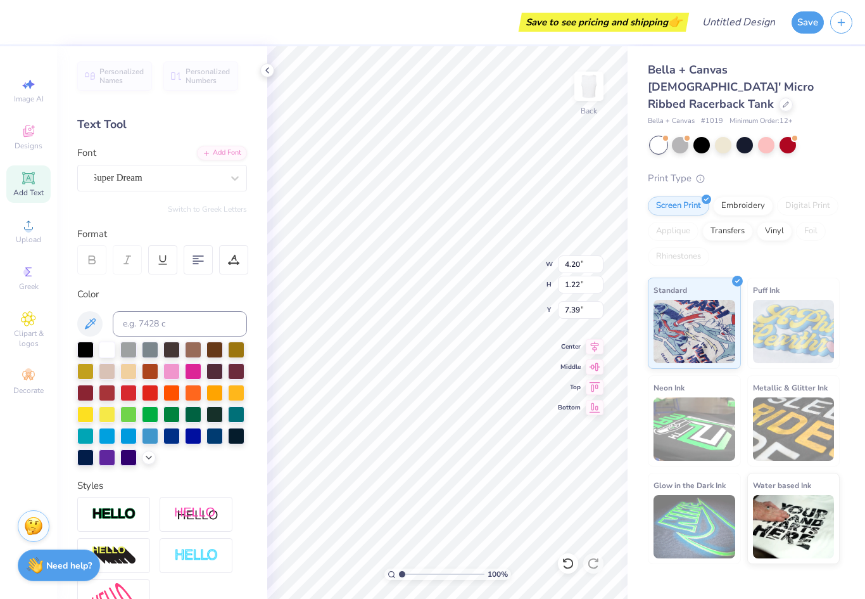
type input "8.57"
type input "8.97"
type input "5.56"
type input "2.24"
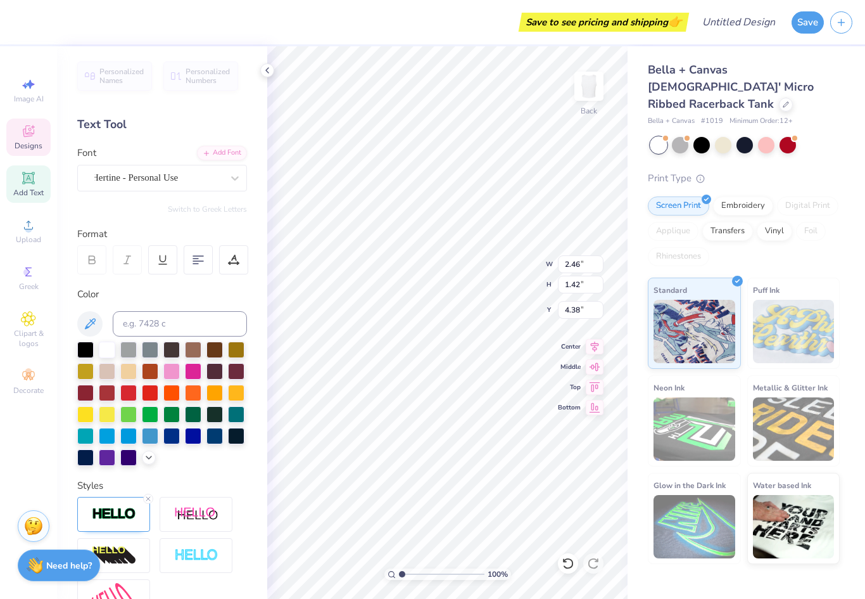
type textarea "delta"
type input "2.17"
type input "1.44"
type input "5.20"
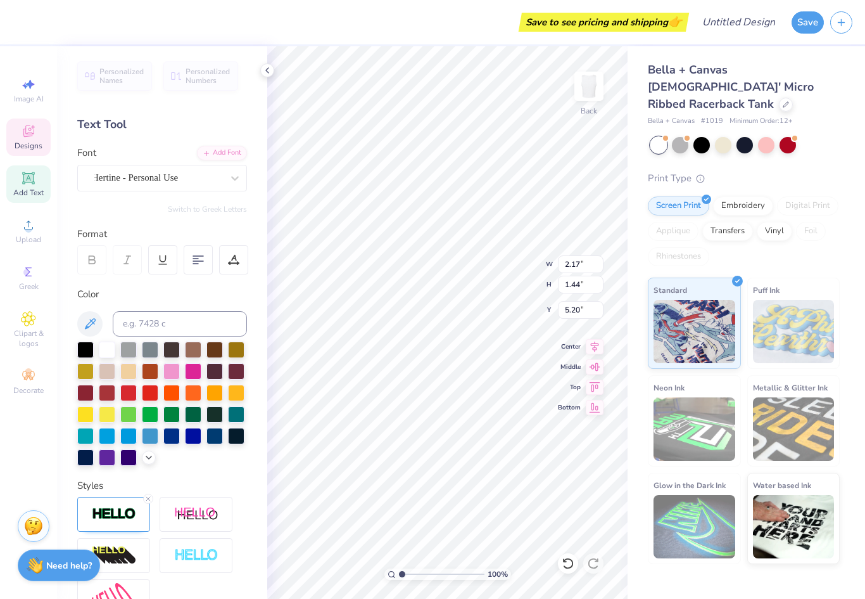
type textarea "delta"
type input "4.25"
type input "1.00"
type input "4.10"
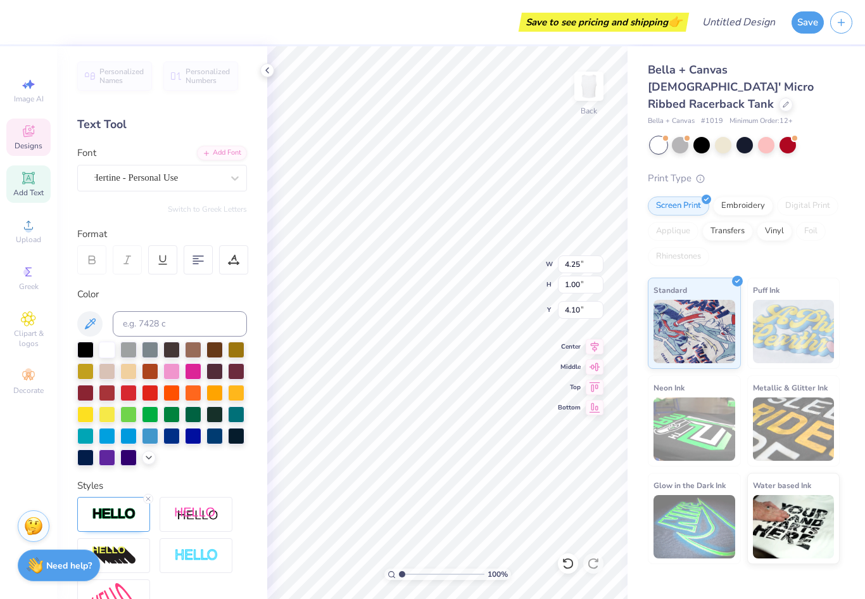
scroll to position [1, 0]
type textarea "delta"
type textarea "2025"
type input "1.23"
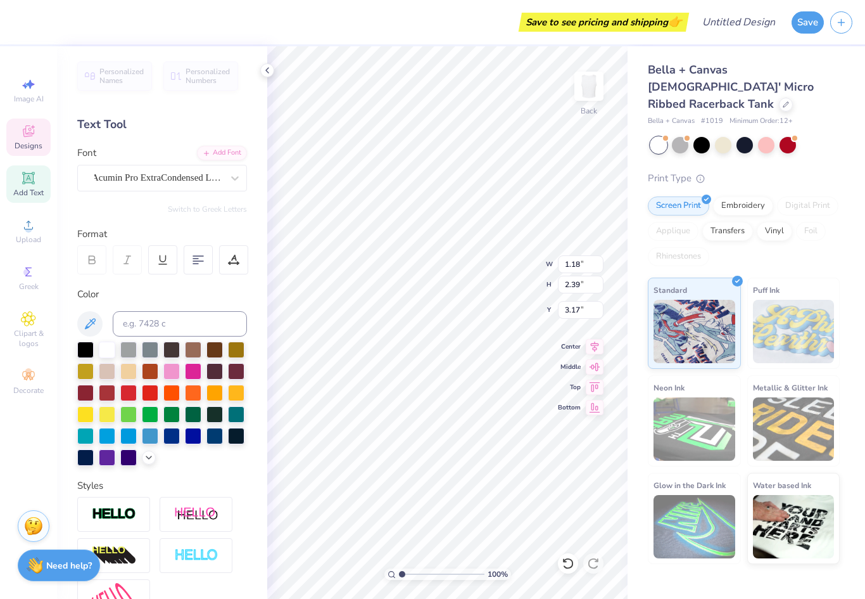
type input "2.48"
type input "4.43"
type textarea "h"
type textarea "HOMECOMINGG"
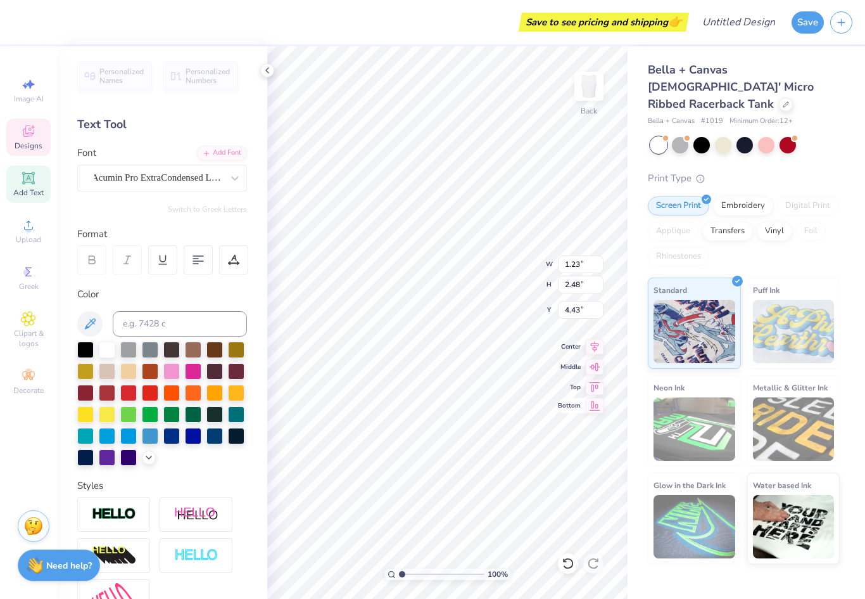
scroll to position [1, 0]
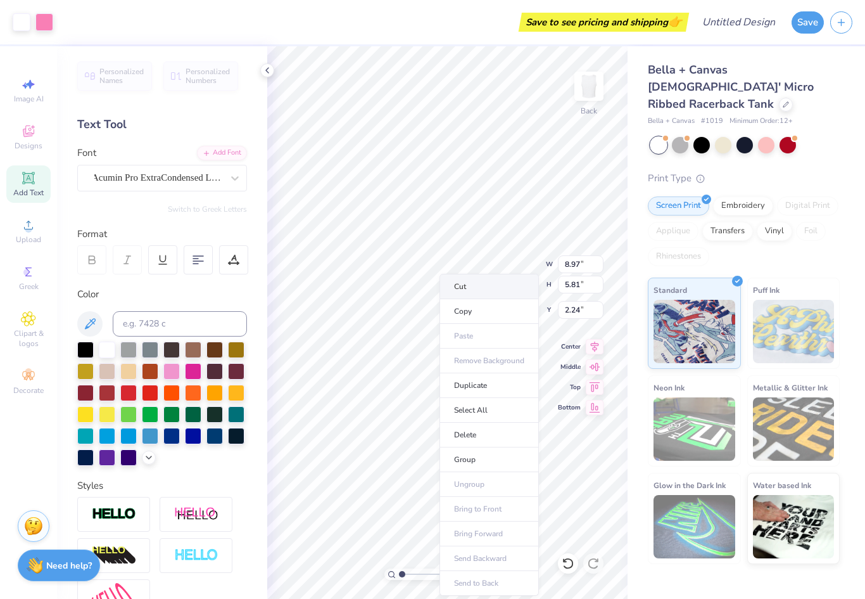
click at [458, 286] on li "Cut" at bounding box center [489, 286] width 99 height 25
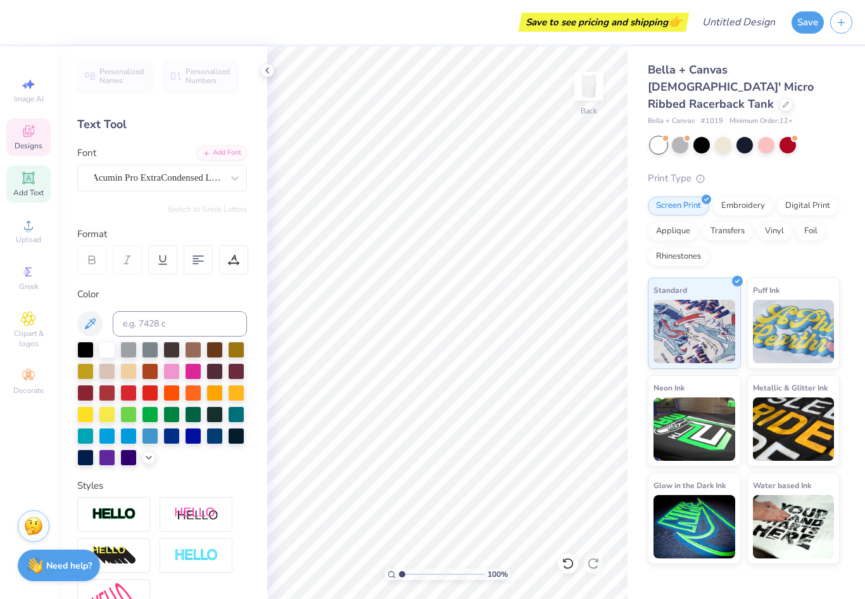
click at [26, 141] on div "Designs" at bounding box center [28, 136] width 44 height 37
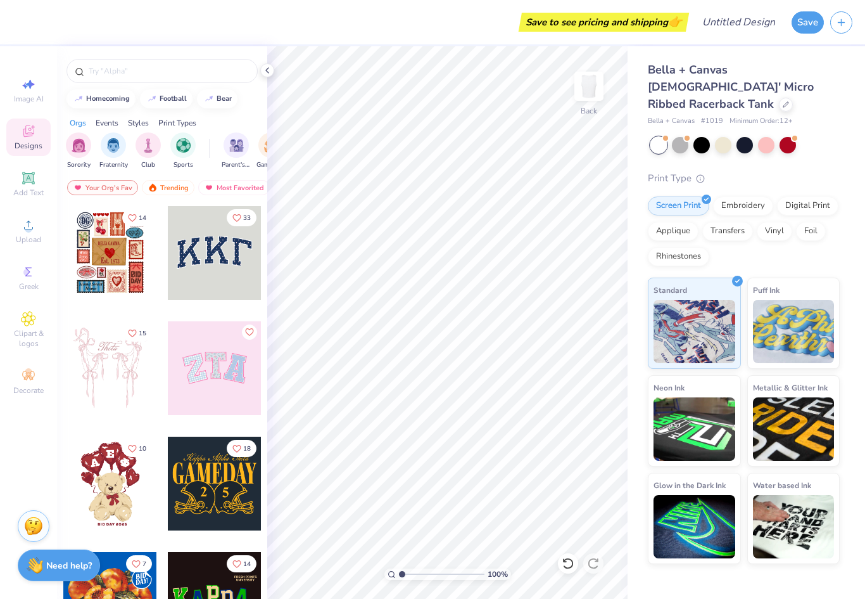
click at [128, 275] on div at bounding box center [110, 253] width 94 height 94
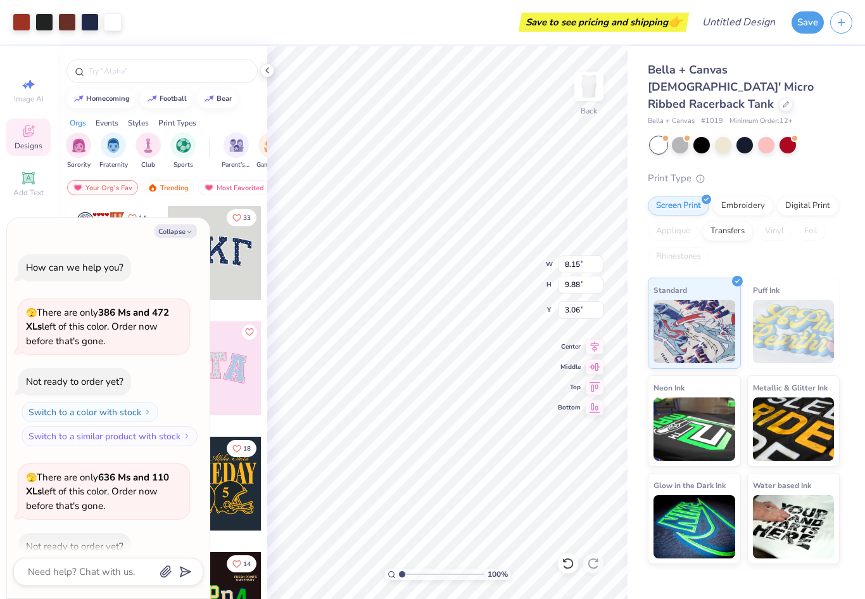
scroll to position [335, 0]
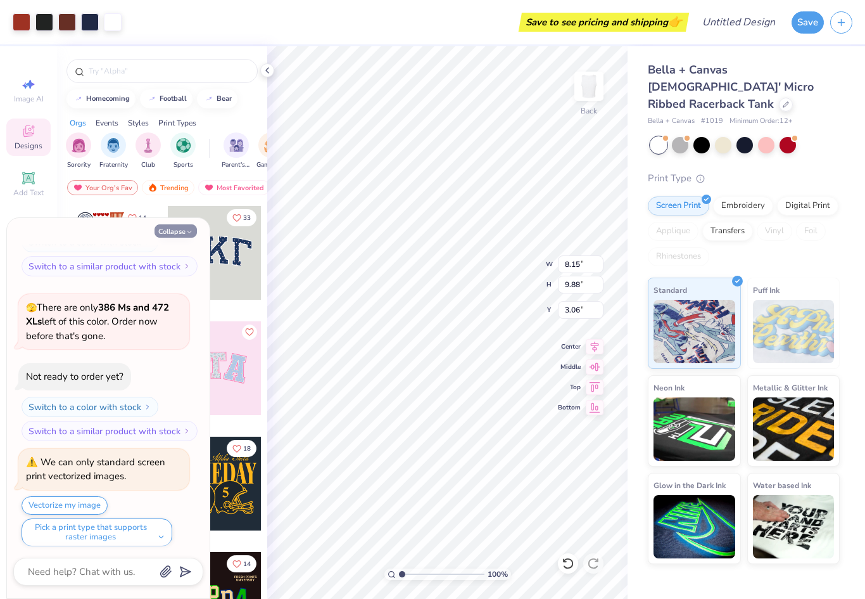
click at [186, 231] on icon "button" at bounding box center [190, 232] width 8 height 8
type textarea "x"
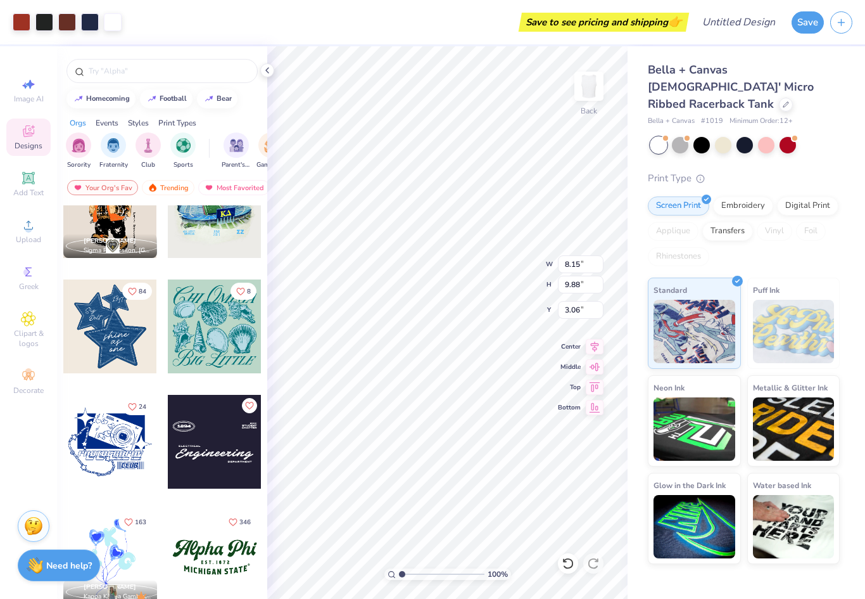
scroll to position [1079, 0]
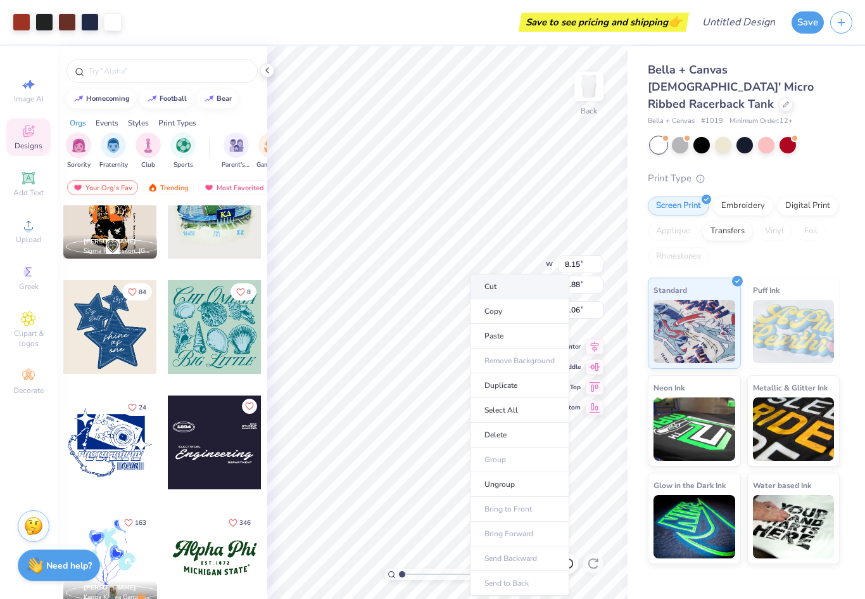
click at [483, 285] on li "Cut" at bounding box center [519, 286] width 99 height 25
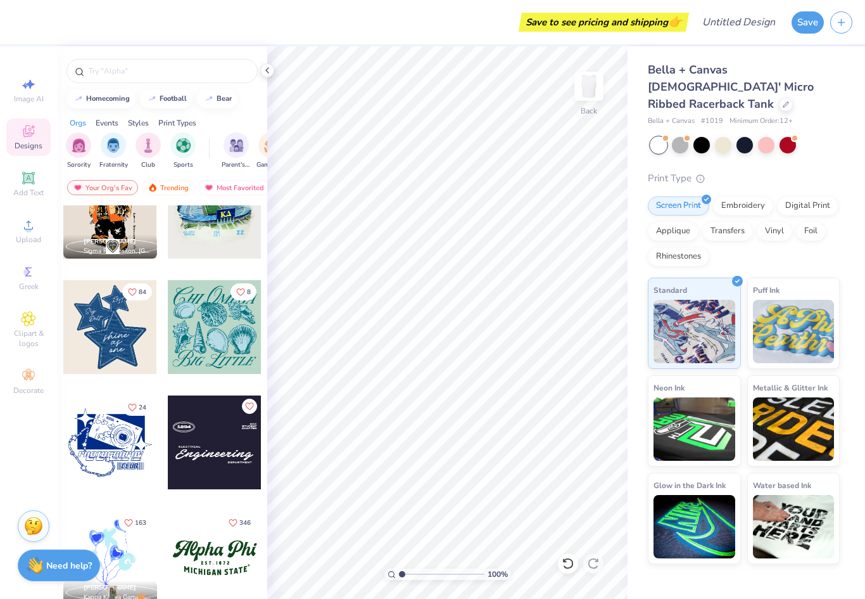
click at [132, 353] on div at bounding box center [110, 327] width 94 height 94
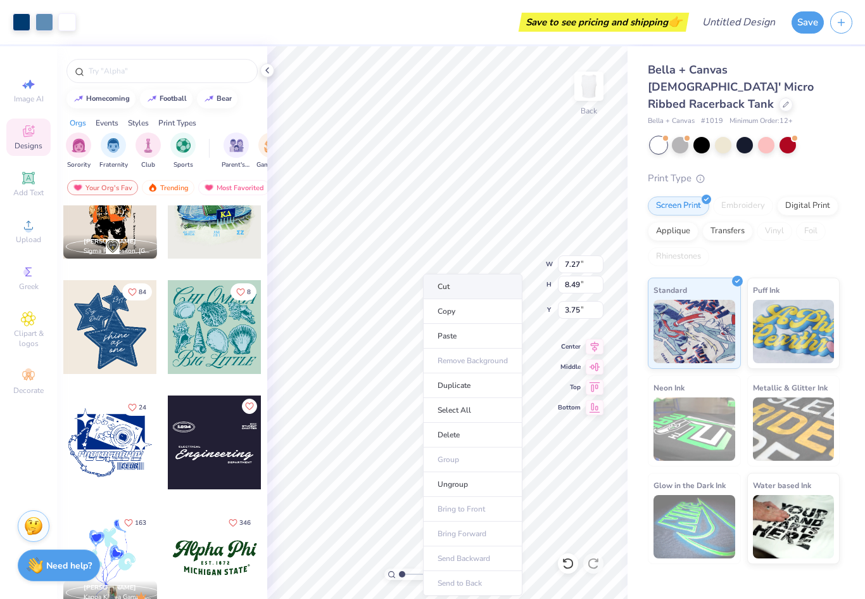
click at [449, 286] on li "Cut" at bounding box center [472, 286] width 99 height 25
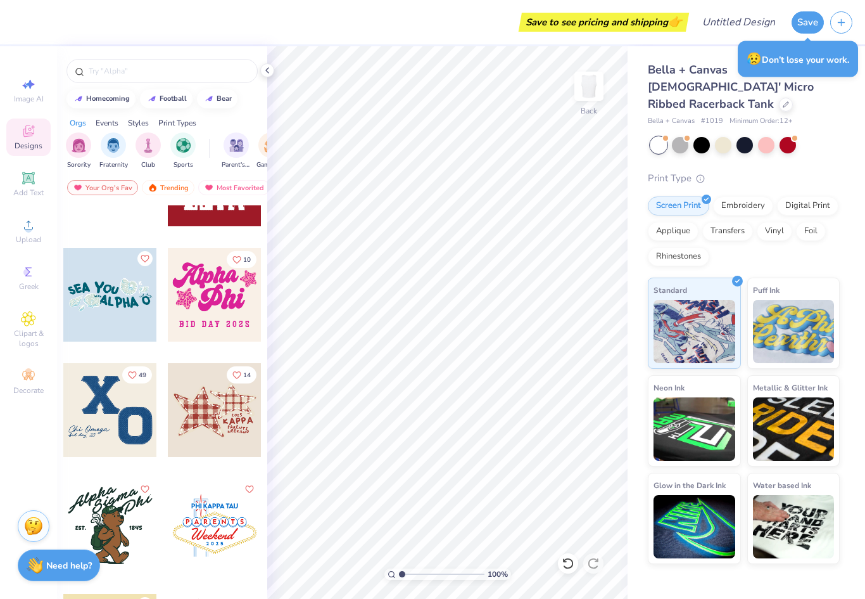
scroll to position [5263, 0]
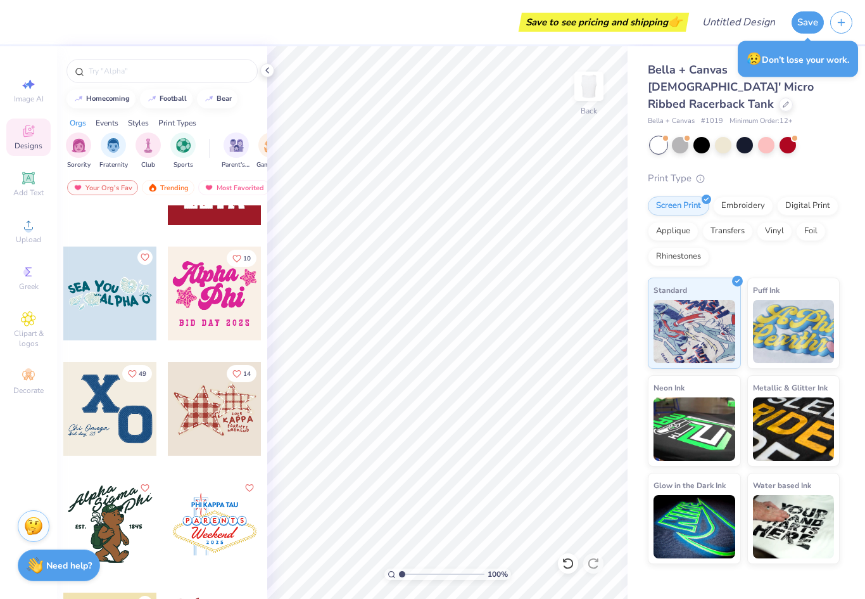
click at [199, 408] on div at bounding box center [215, 409] width 94 height 94
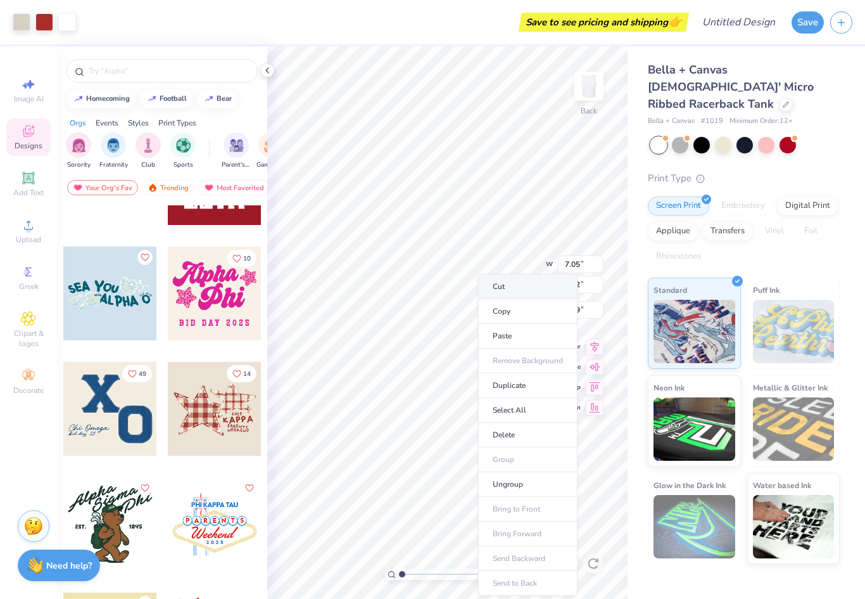
click at [497, 291] on li "Cut" at bounding box center [527, 286] width 99 height 25
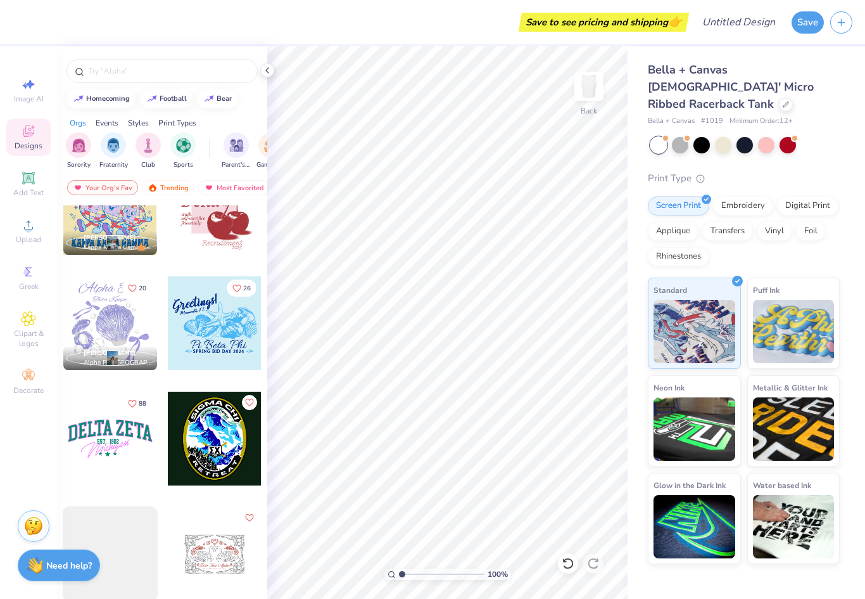
scroll to position [5702, 0]
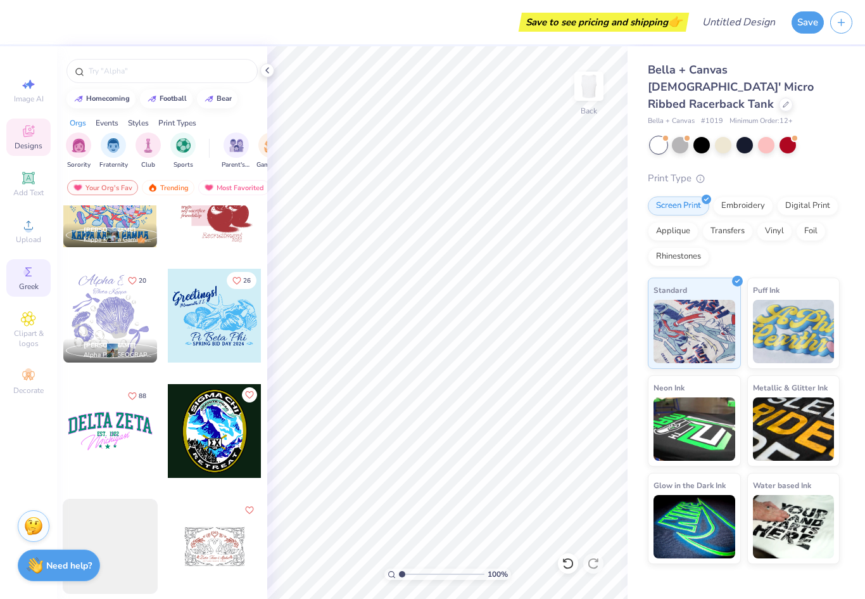
click at [29, 285] on div "Greek" at bounding box center [28, 277] width 44 height 37
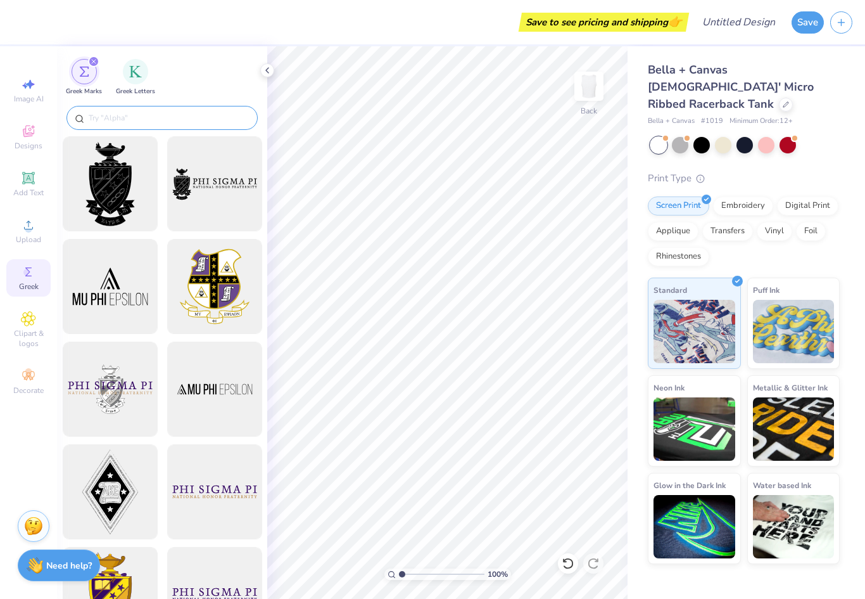
click at [159, 124] on input "text" at bounding box center [168, 118] width 162 height 13
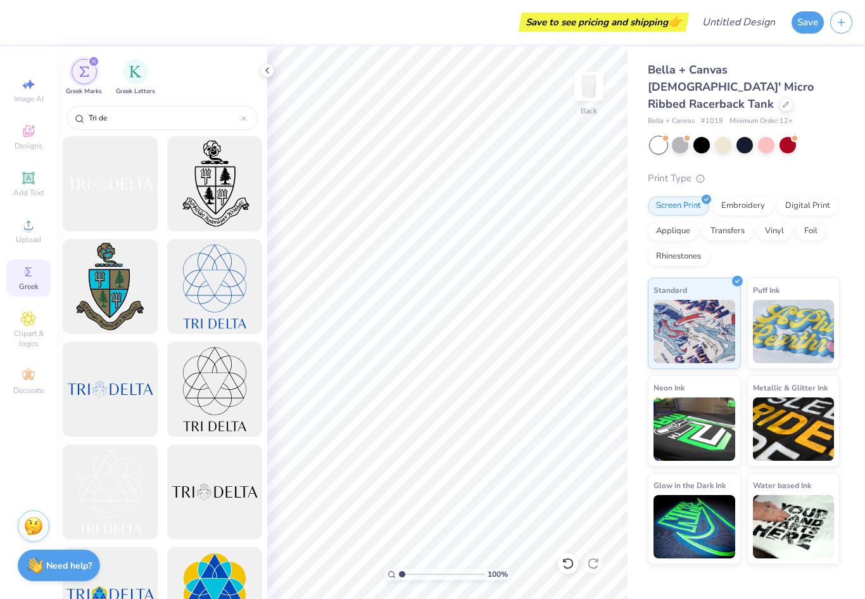
scroll to position [0, 0]
type input "Tri de"
click at [217, 200] on div at bounding box center [214, 184] width 105 height 105
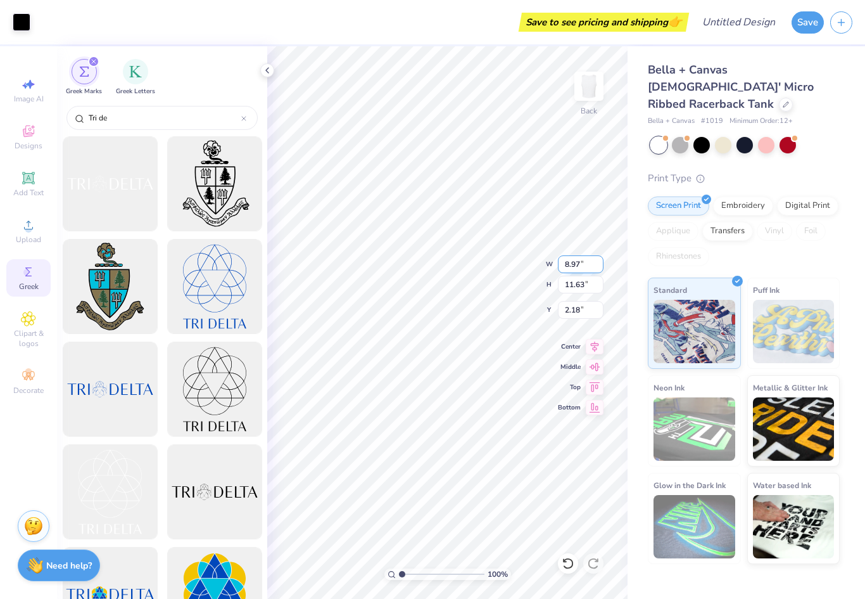
type input "2.05"
type input "2.66"
type input "0.94"
click at [181, 121] on input "Tri de" at bounding box center [164, 118] width 154 height 13
drag, startPoint x: 179, startPoint y: 118, endPoint x: 82, endPoint y: 119, distance: 97.6
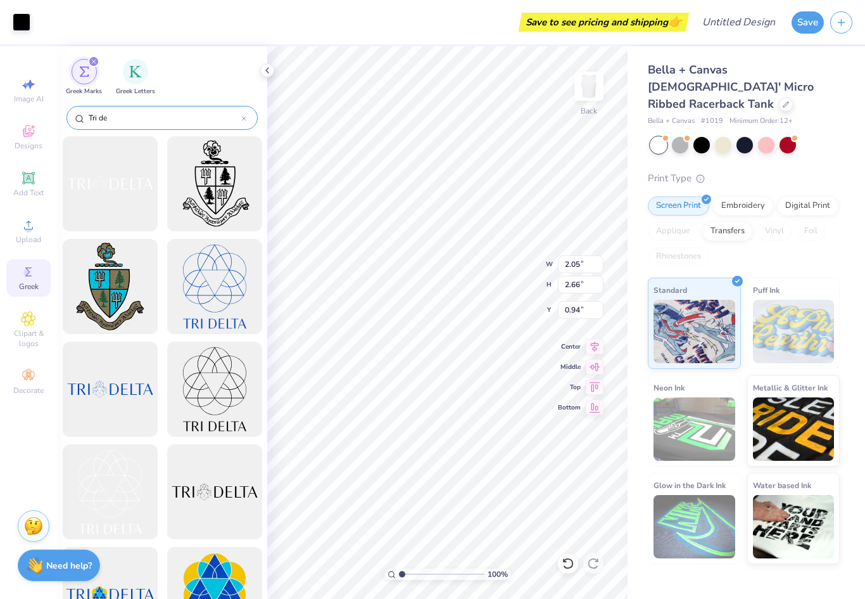
click at [82, 119] on div "Tri de" at bounding box center [162, 118] width 191 height 24
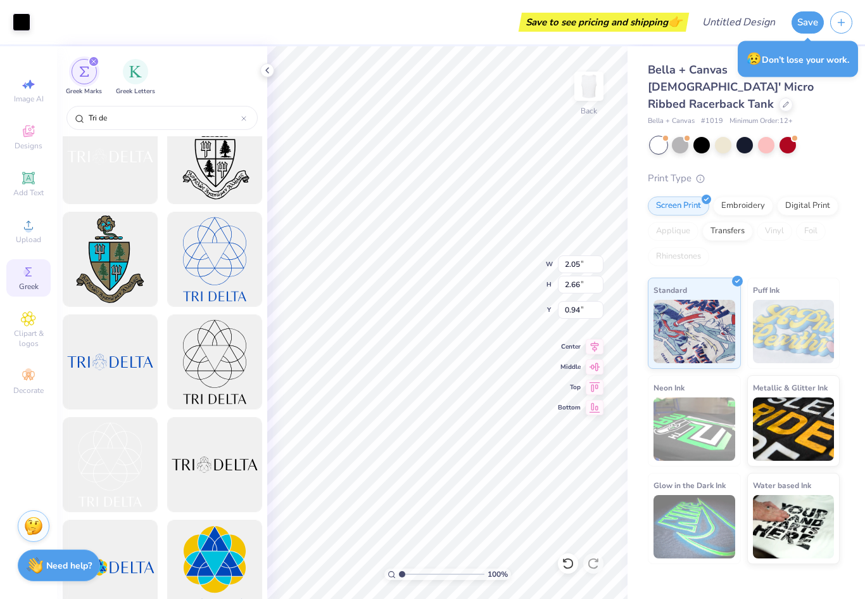
scroll to position [27, 0]
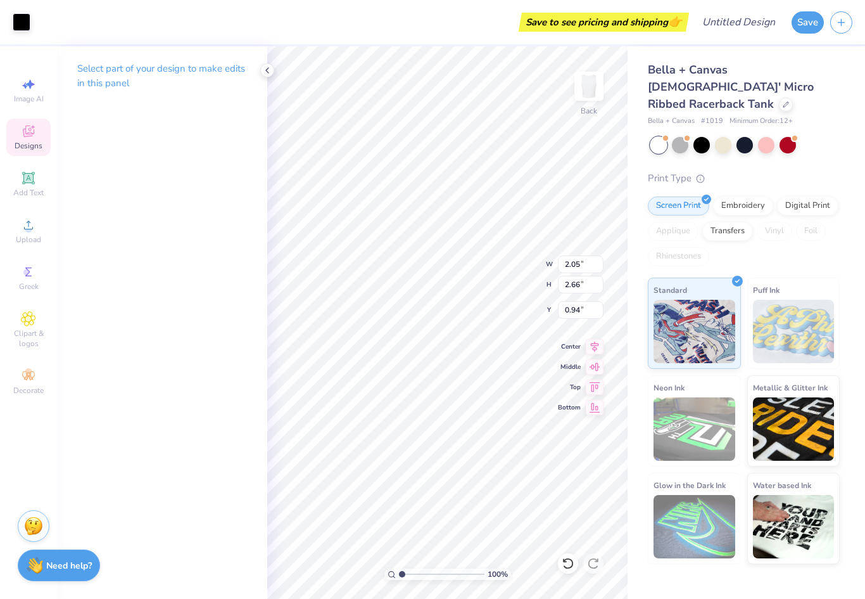
click at [33, 139] on icon at bounding box center [28, 131] width 15 height 15
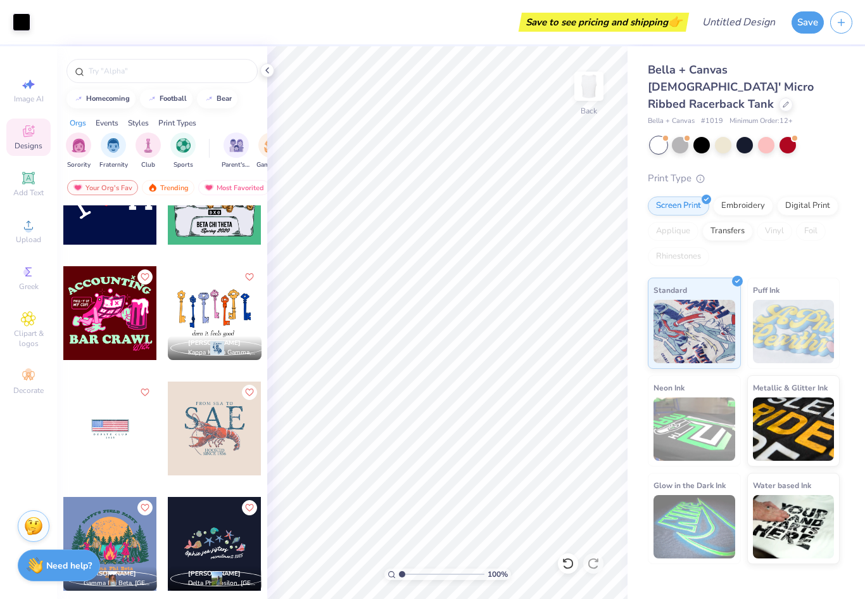
scroll to position [9516, 0]
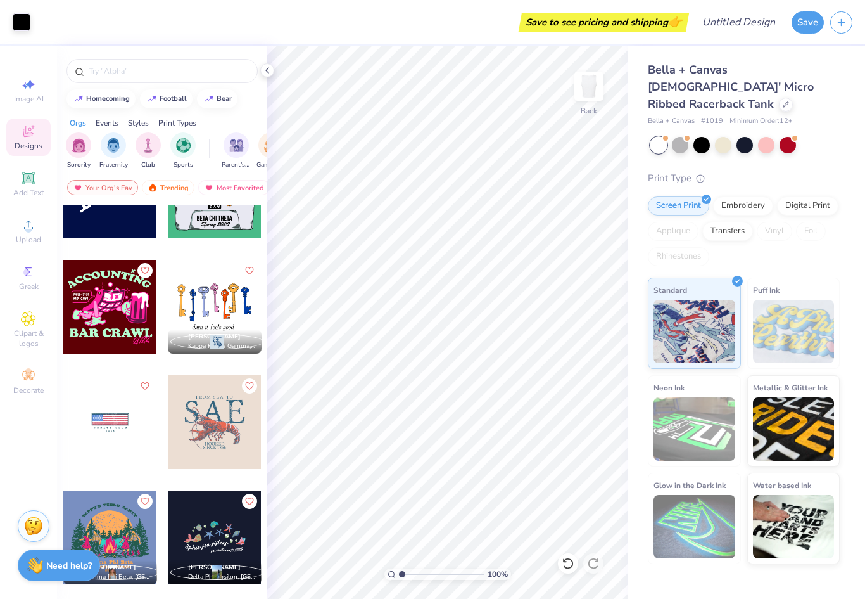
click at [107, 443] on div at bounding box center [110, 422] width 94 height 94
type input "2.05"
type input "2.66"
type input "0.94"
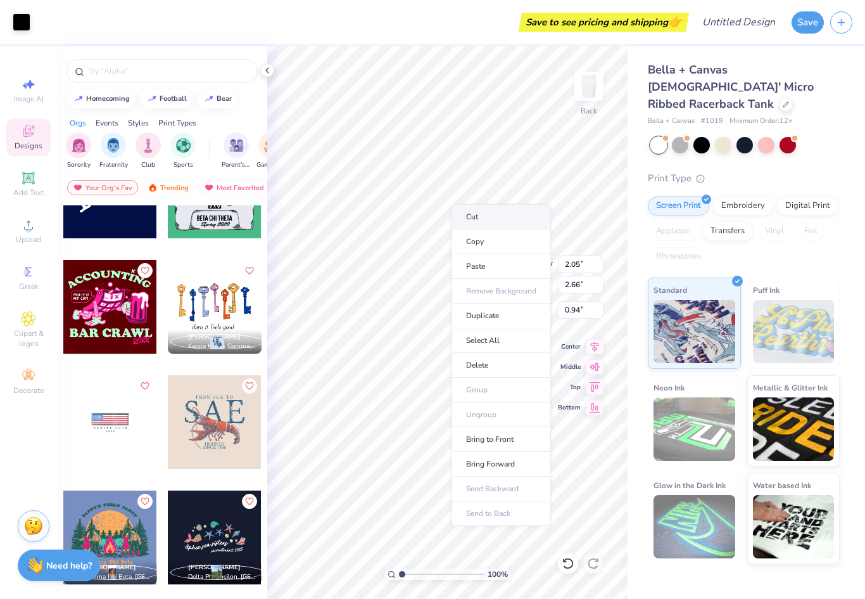
click at [475, 213] on li "Cut" at bounding box center [501, 216] width 99 height 25
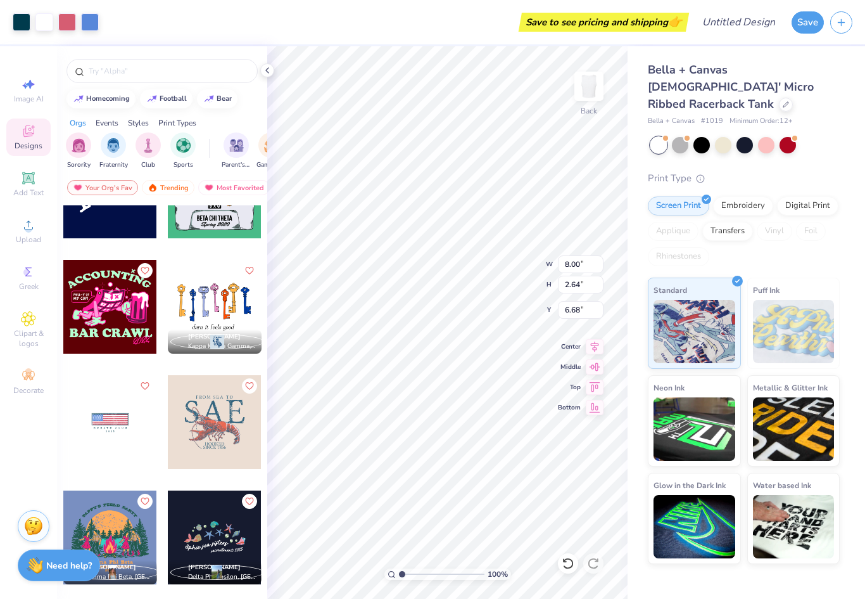
type input "2.20"
click at [302, 19] on div "Save to see pricing and shipping 👉" at bounding box center [395, 22] width 581 height 44
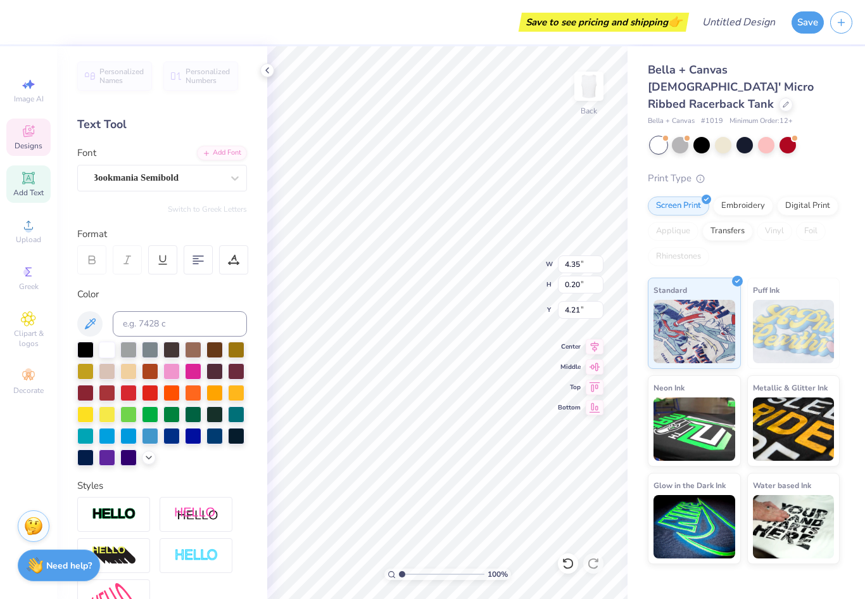
scroll to position [0, 5]
type textarea "DELTA DELTA DELTA"
